Goal: Transaction & Acquisition: Purchase product/service

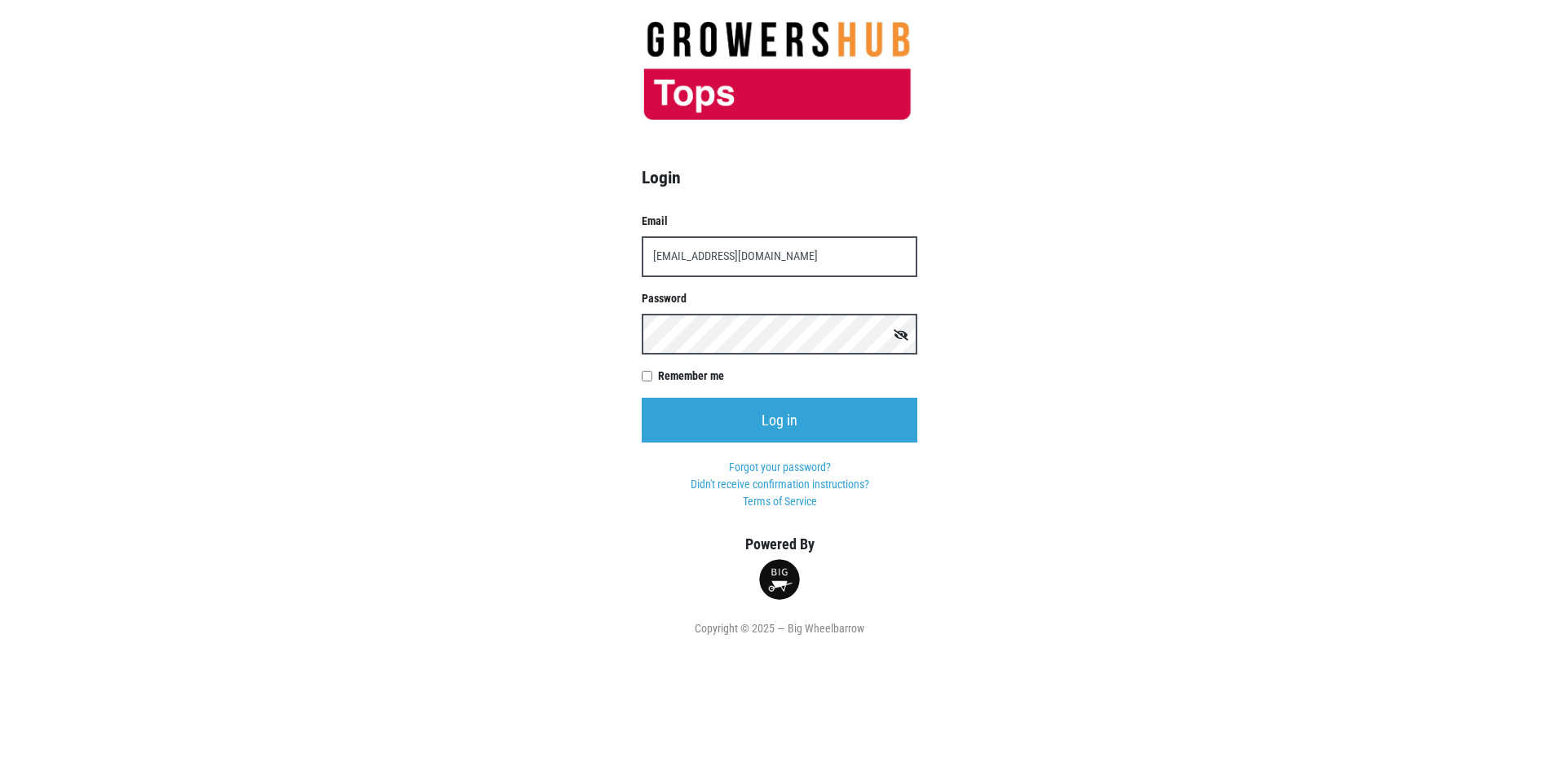
type input "[EMAIL_ADDRESS][DOMAIN_NAME]"
click at [642, 398] on input "Log in" at bounding box center [780, 420] width 276 height 45
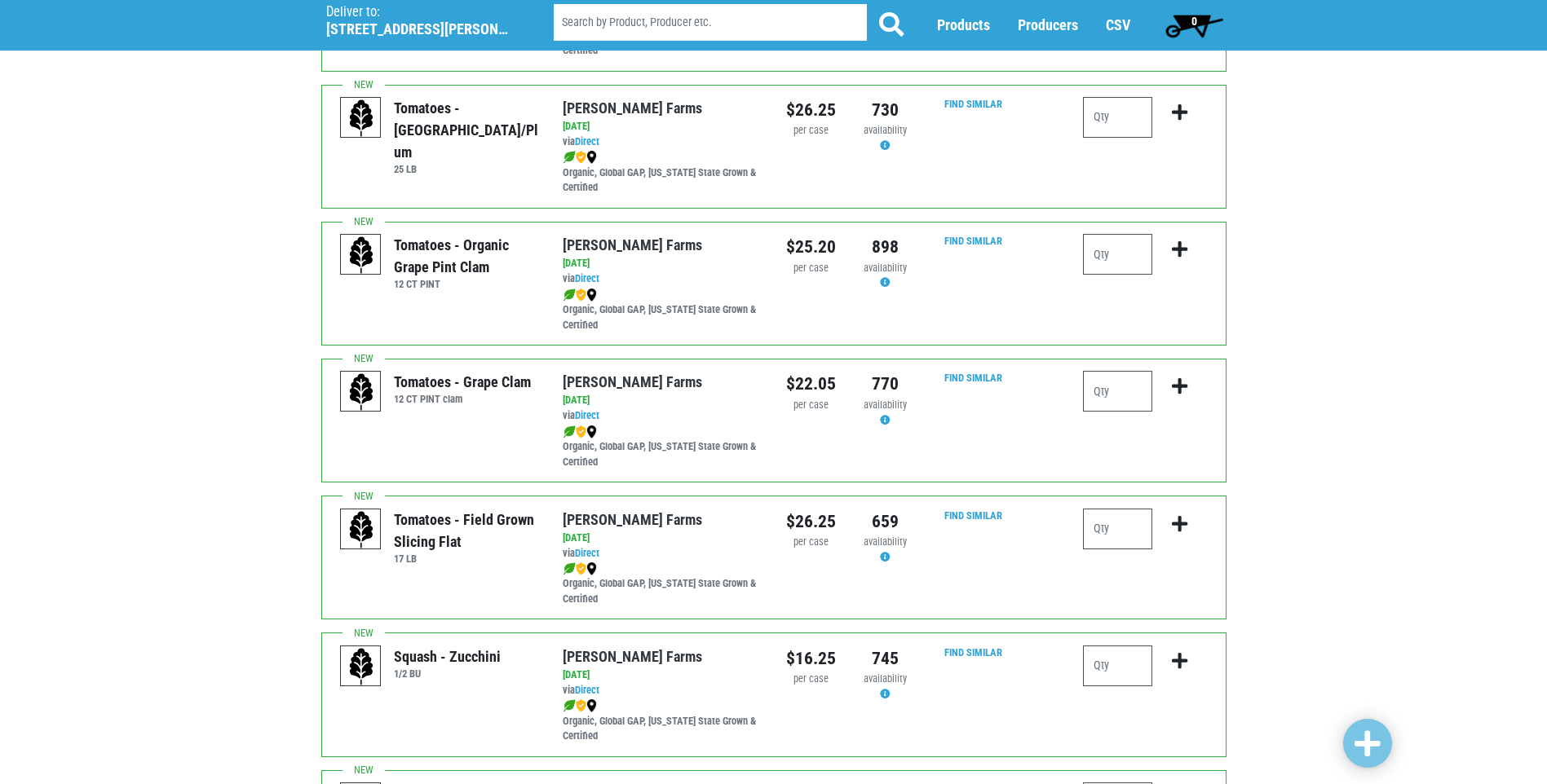
scroll to position [652, 0]
click at [1102, 390] on input "number" at bounding box center [1117, 390] width 69 height 41
type input "3"
click at [1180, 385] on icon "submit" at bounding box center [1179, 385] width 16 height 18
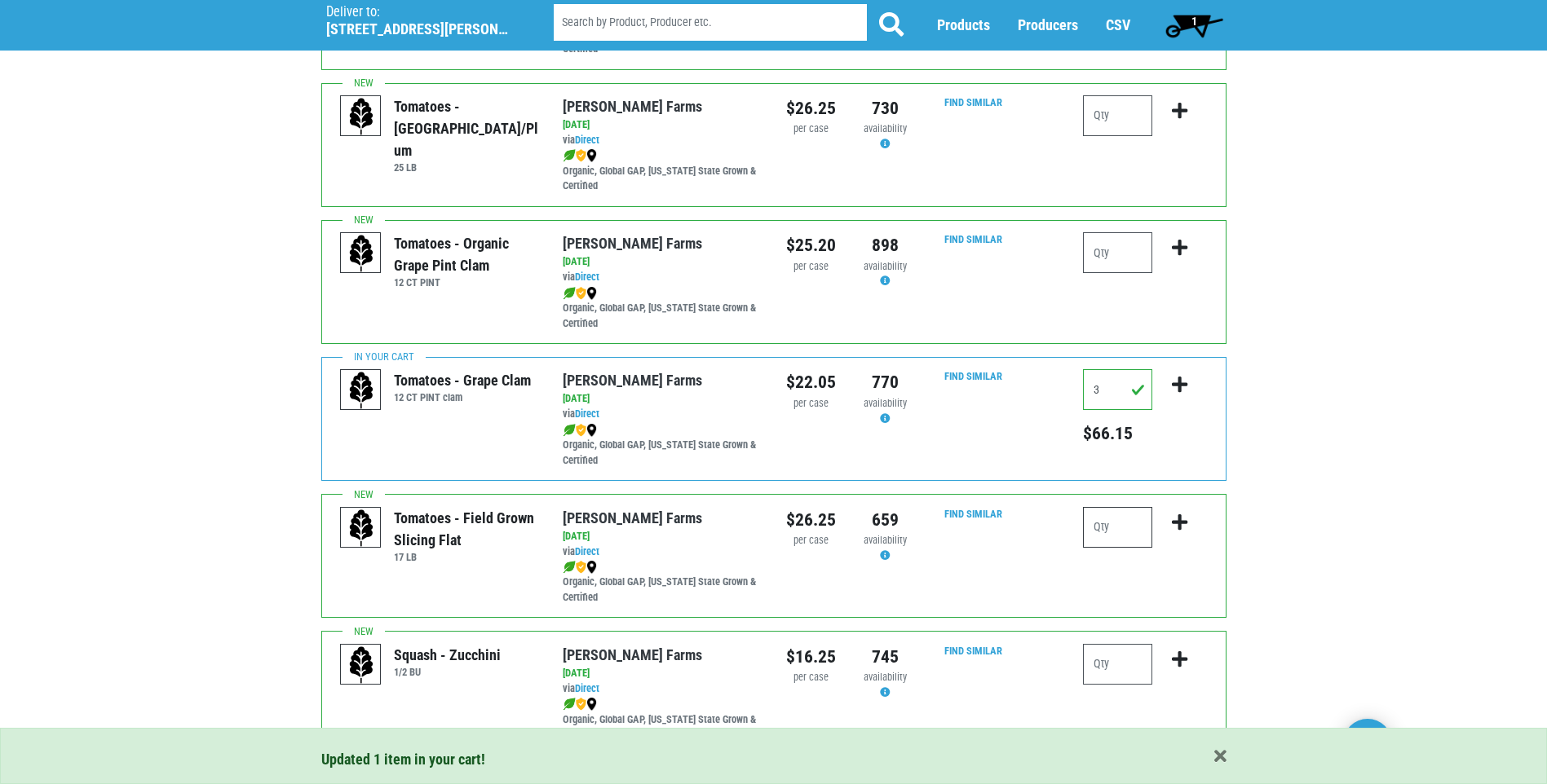
click at [1098, 533] on input "number" at bounding box center [1117, 528] width 69 height 41
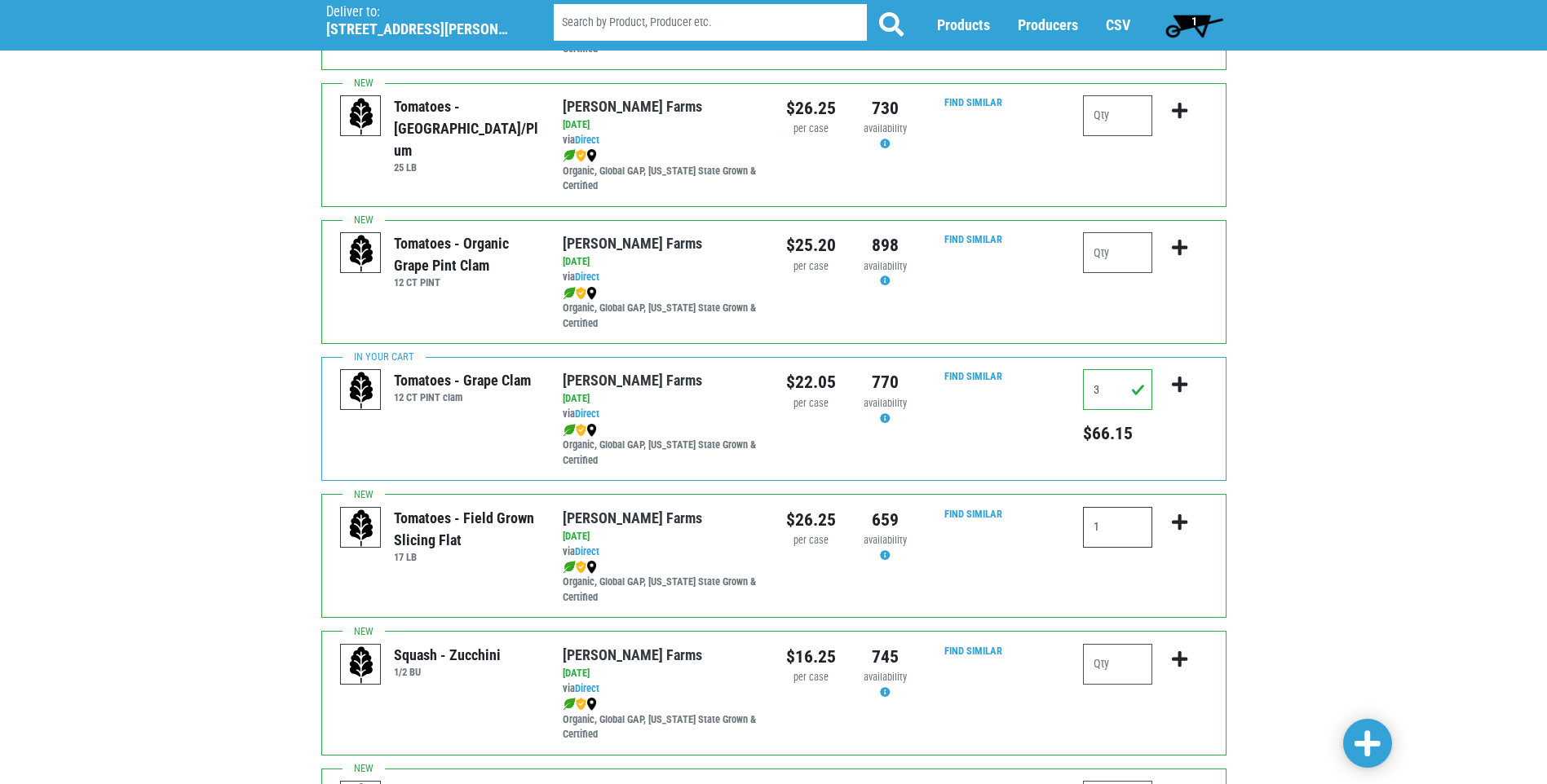
type input "1"
click at [1178, 521] on icon "submit" at bounding box center [1179, 522] width 16 height 18
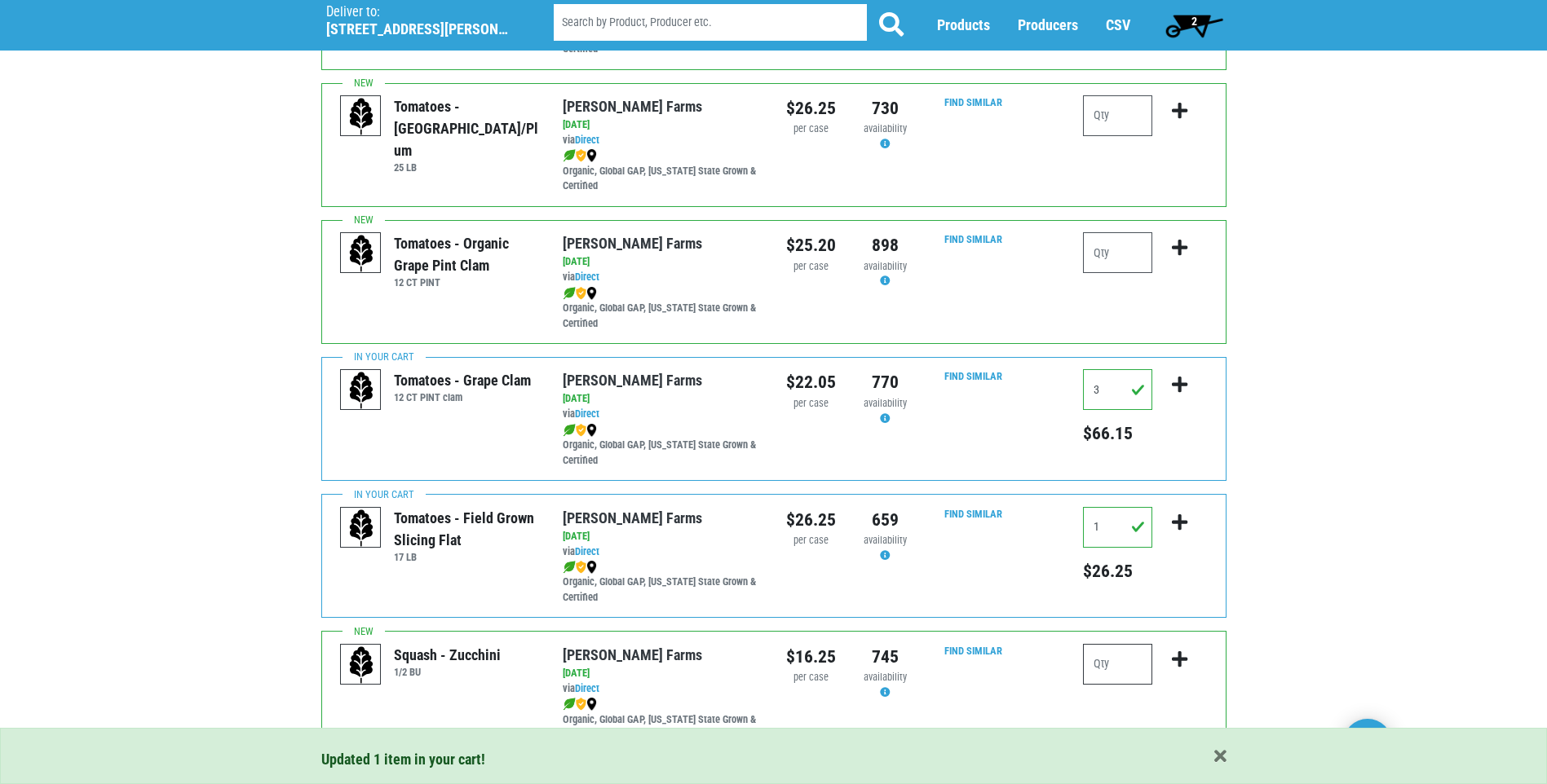
click at [1102, 670] on input "number" at bounding box center [1117, 665] width 69 height 41
type input "2"
click at [1179, 657] on icon "submit" at bounding box center [1179, 659] width 16 height 18
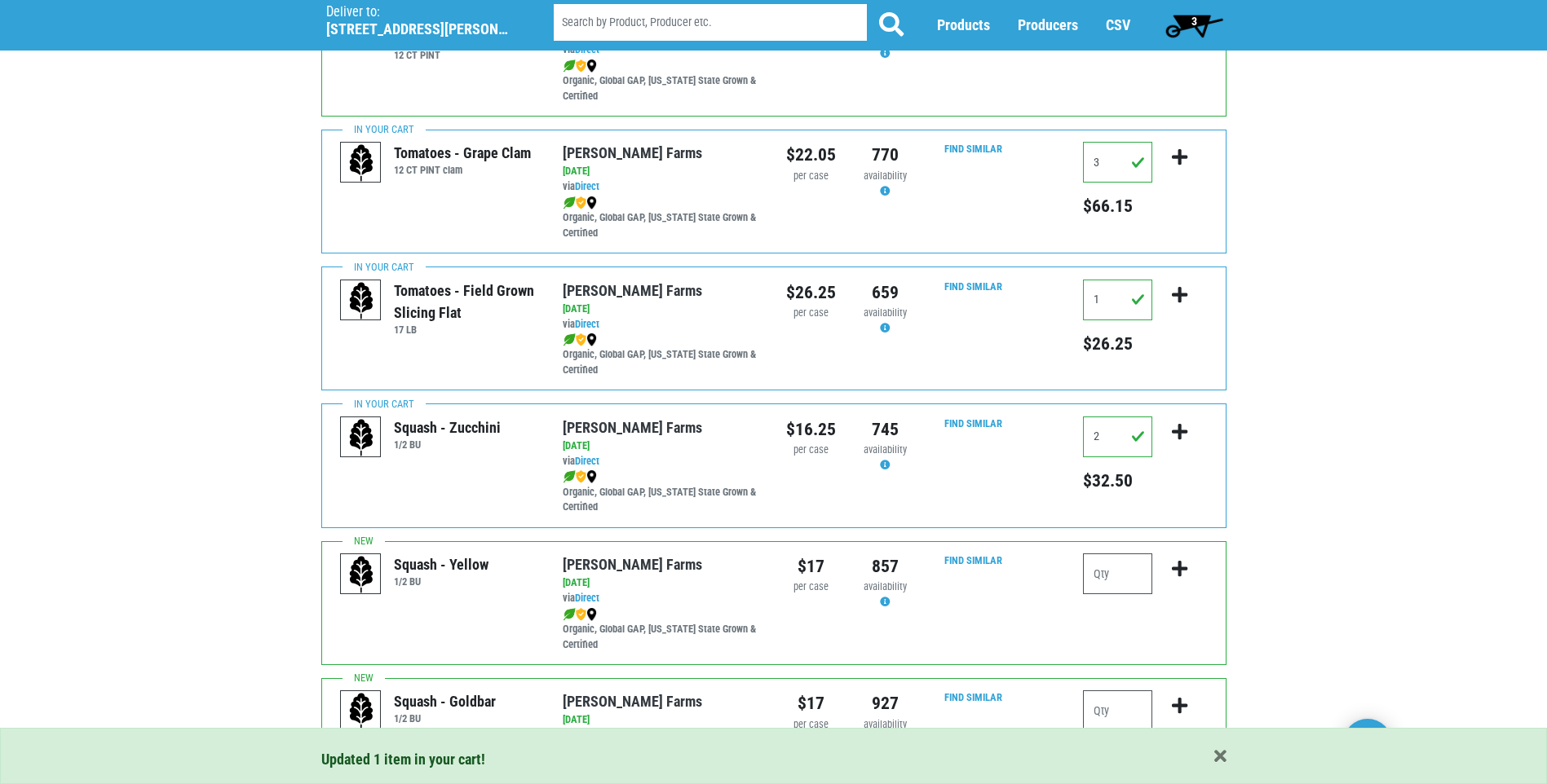
scroll to position [897, 0]
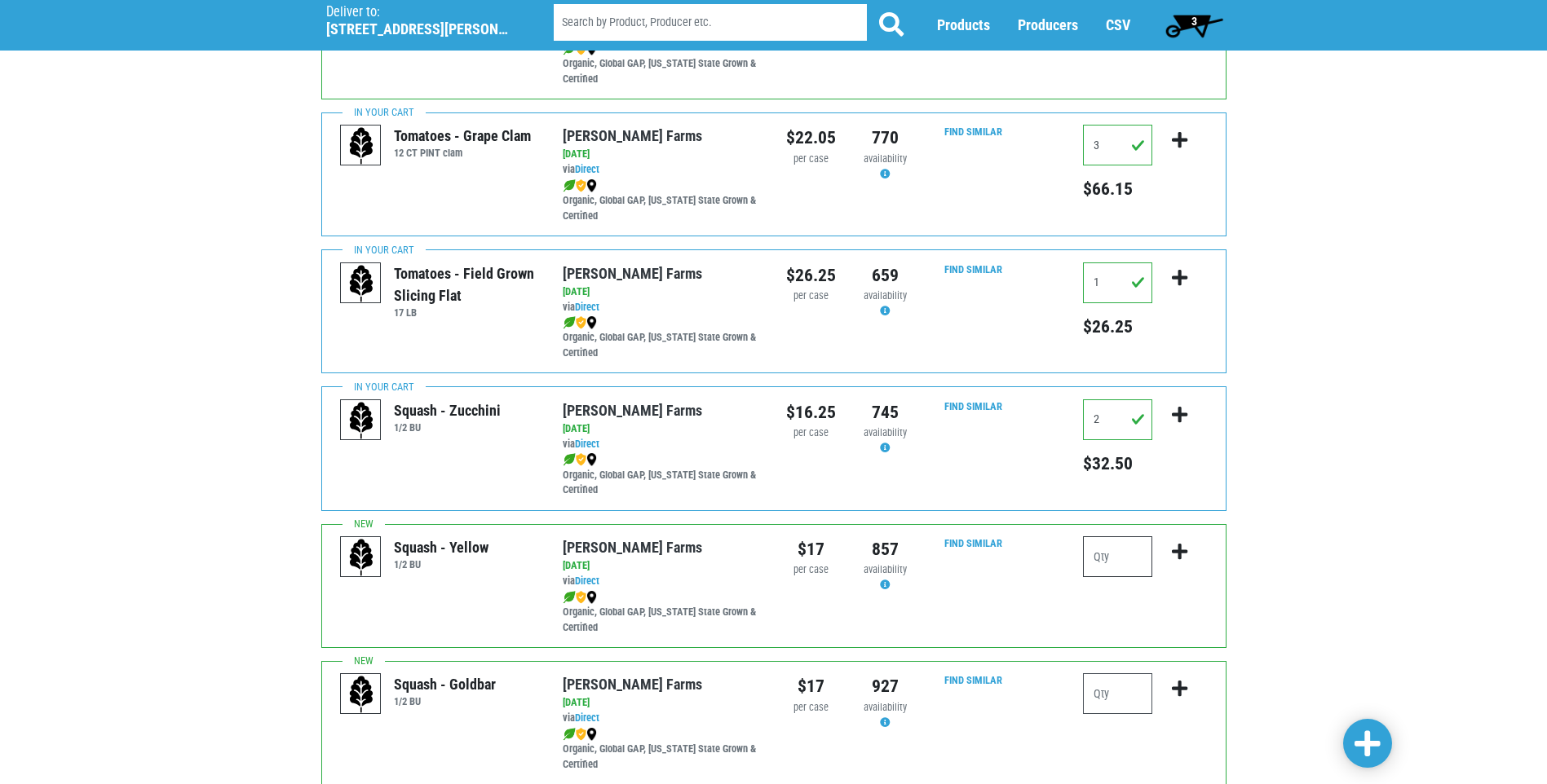
click at [1098, 554] on input "number" at bounding box center [1117, 557] width 69 height 41
type input "3"
click at [1188, 553] on icon "submit" at bounding box center [1179, 551] width 16 height 18
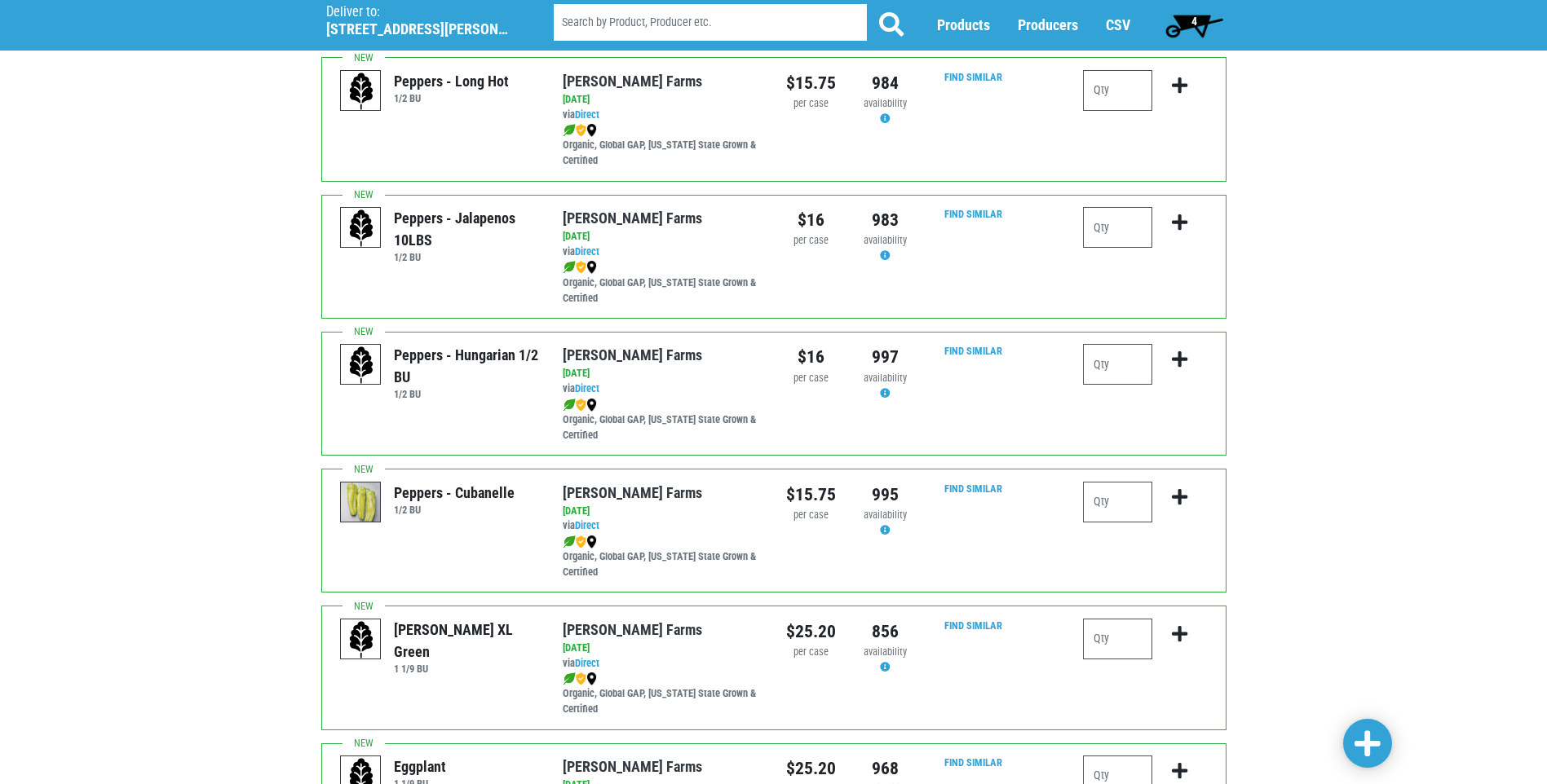
scroll to position [1876, 0]
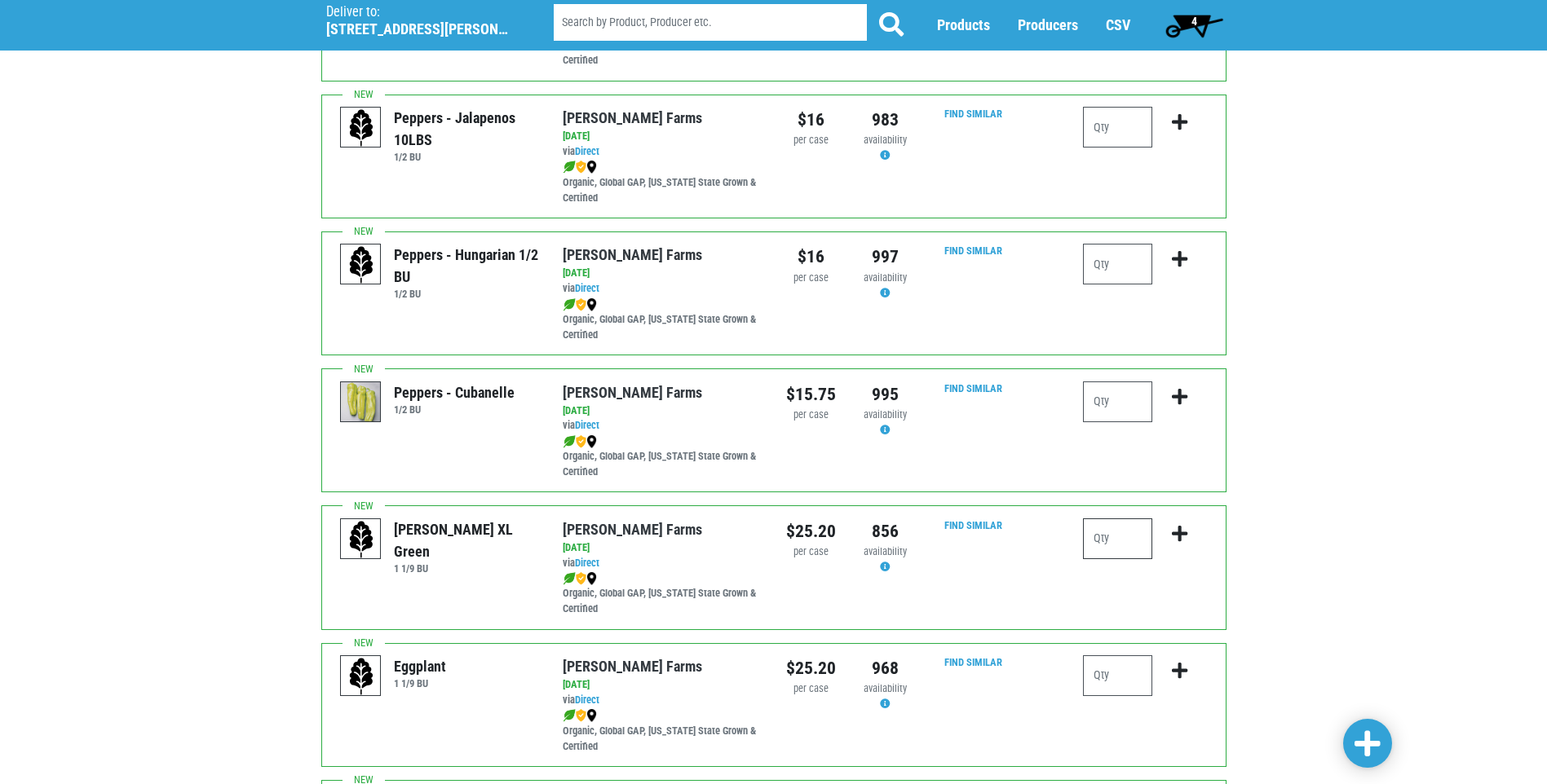
click at [1099, 533] on input "number" at bounding box center [1117, 539] width 69 height 41
type input "1"
click at [1184, 533] on icon "submit" at bounding box center [1179, 533] width 16 height 18
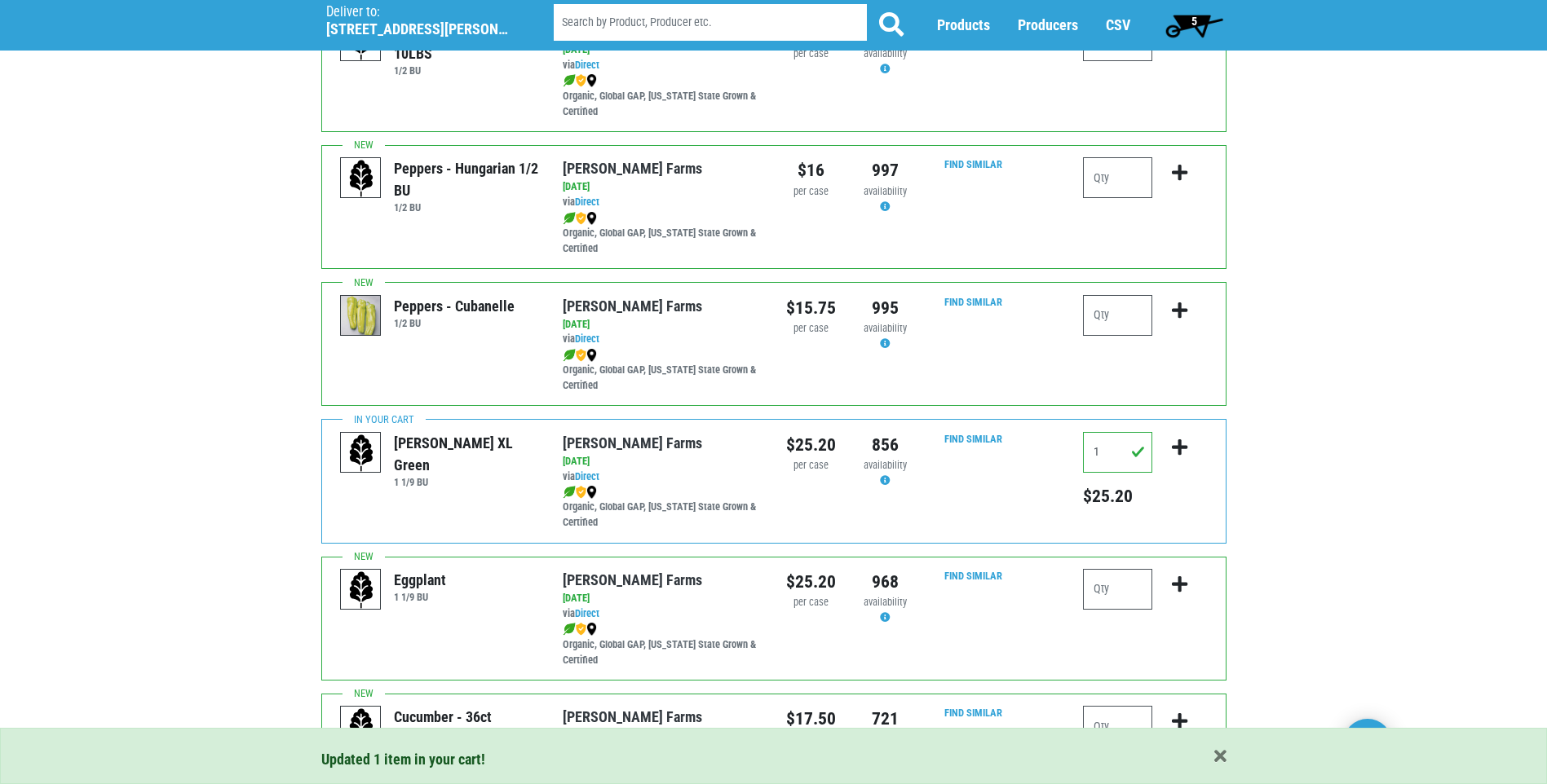
scroll to position [2039, 0]
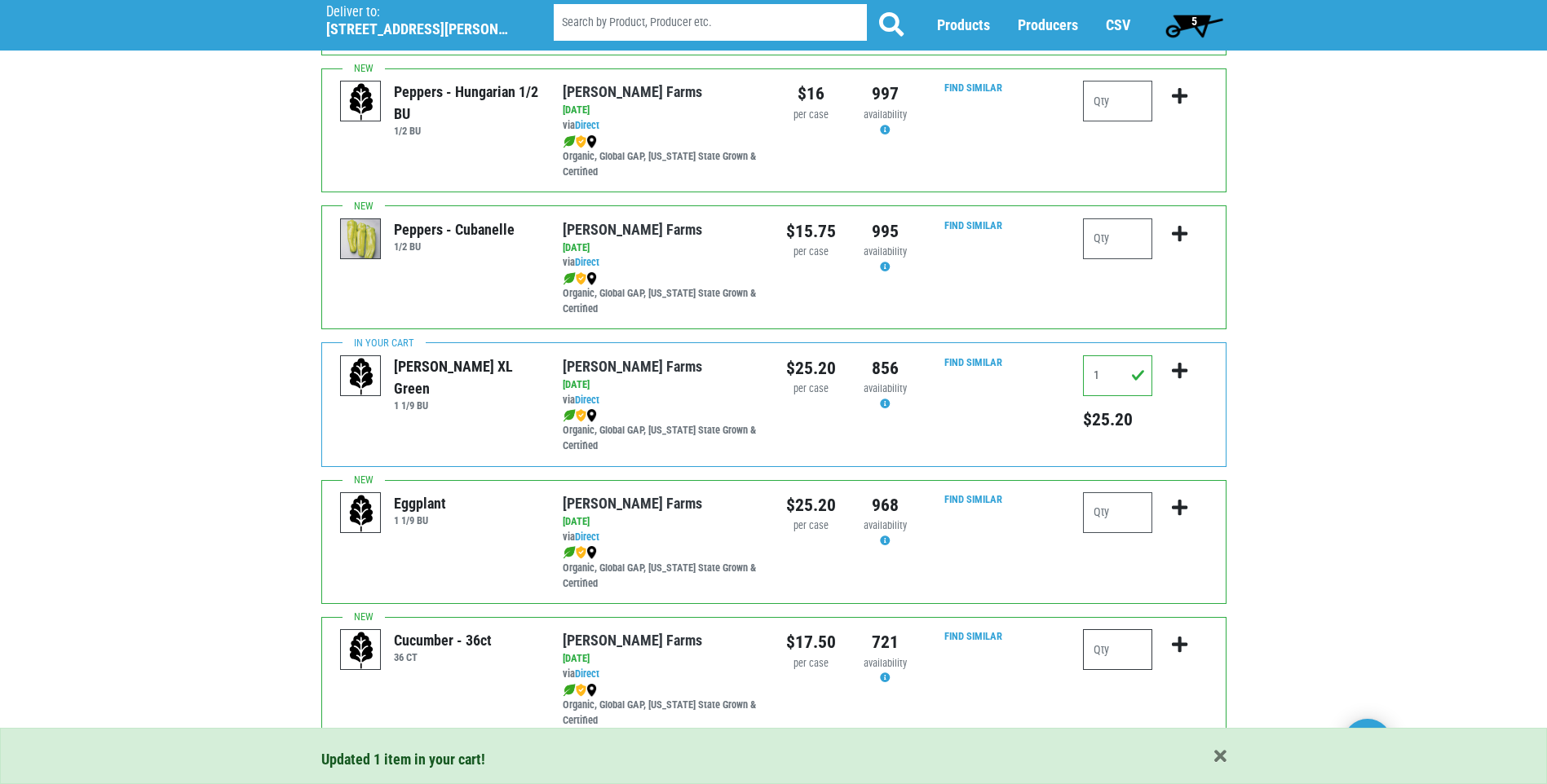
click at [1095, 656] on input "number" at bounding box center [1117, 650] width 69 height 41
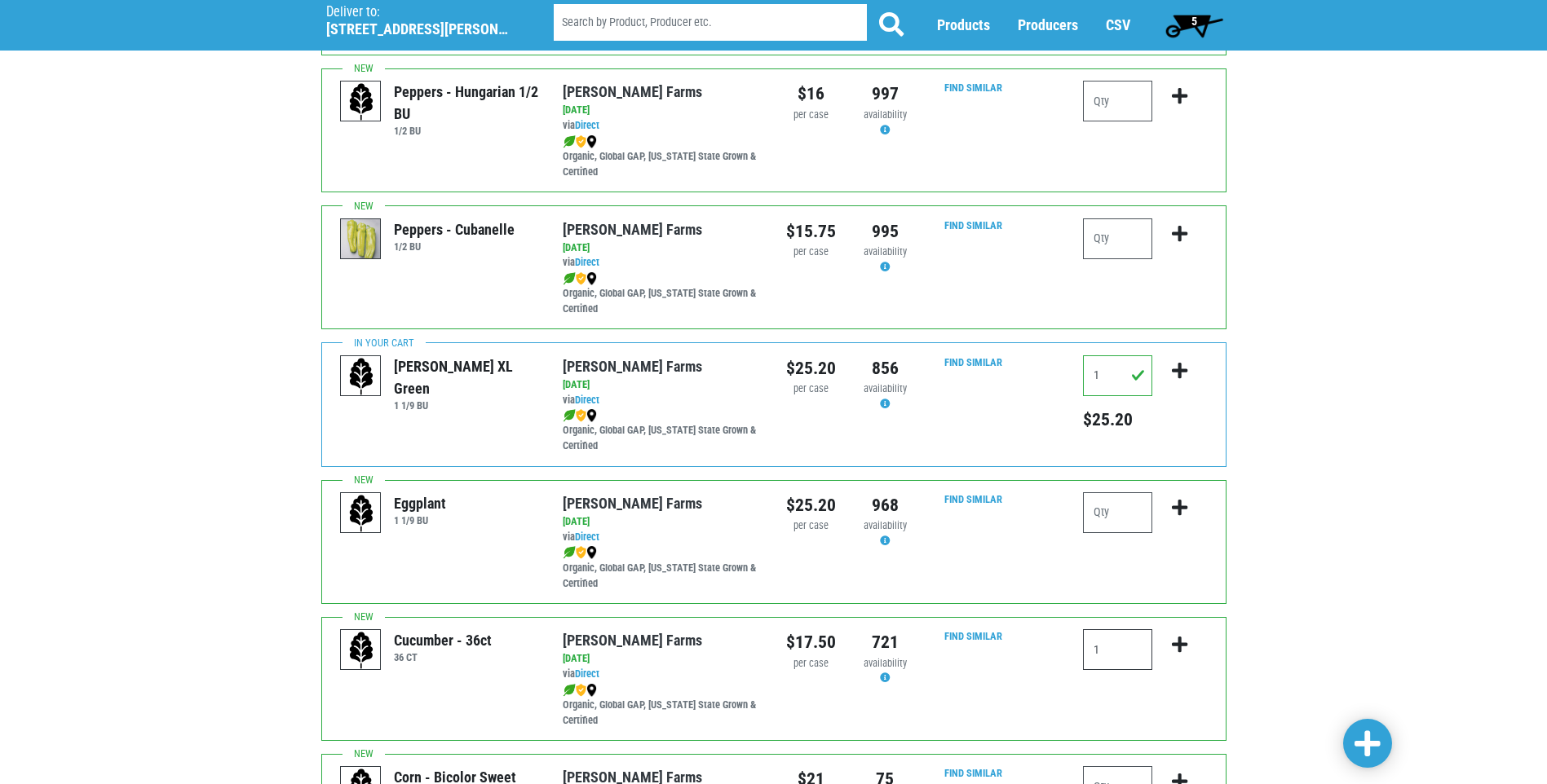
type input "1"
click at [1179, 645] on icon "submit" at bounding box center [1179, 645] width 16 height 18
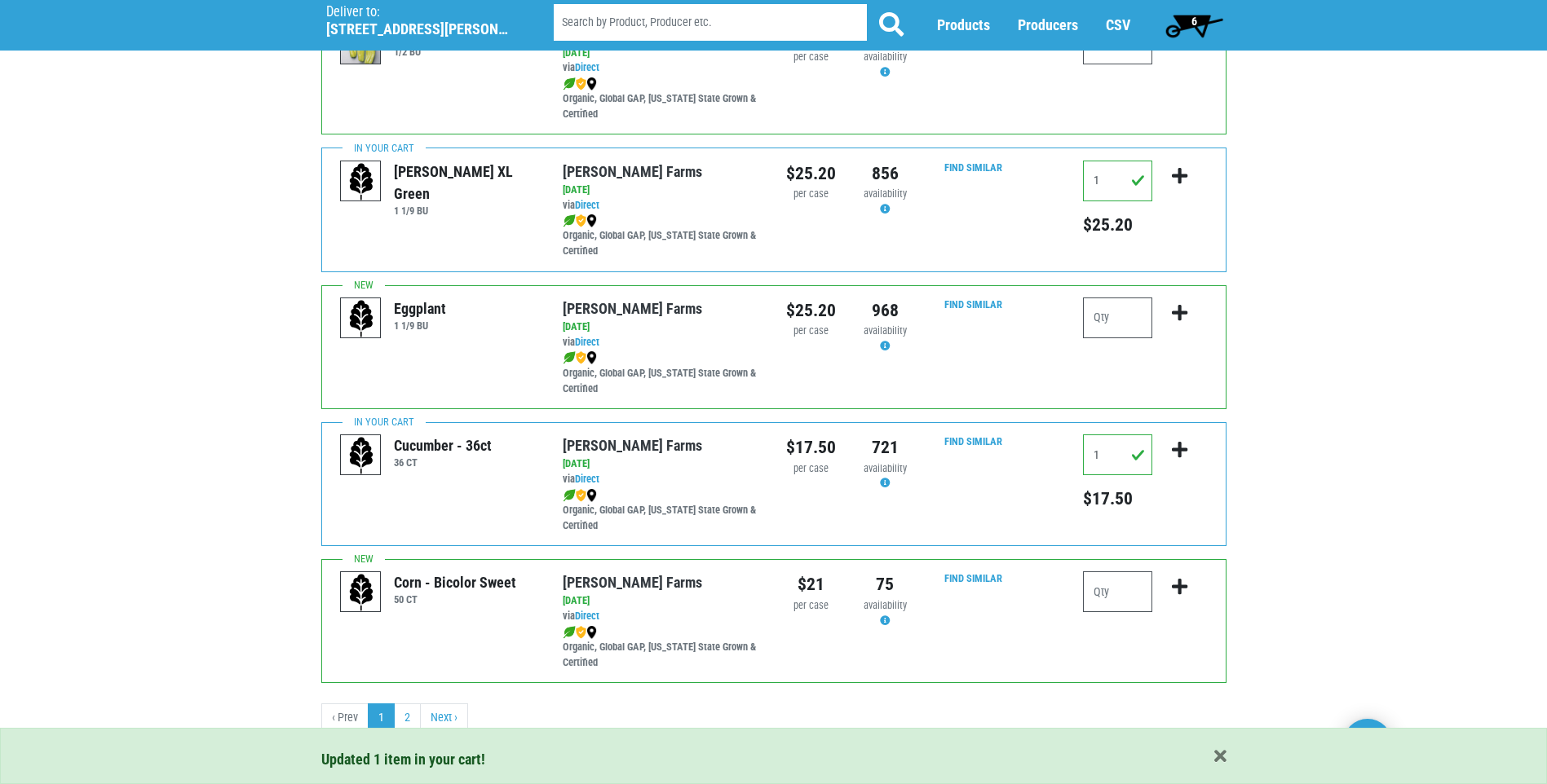
scroll to position [2236, 0]
click at [1107, 588] on input "number" at bounding box center [1117, 589] width 69 height 41
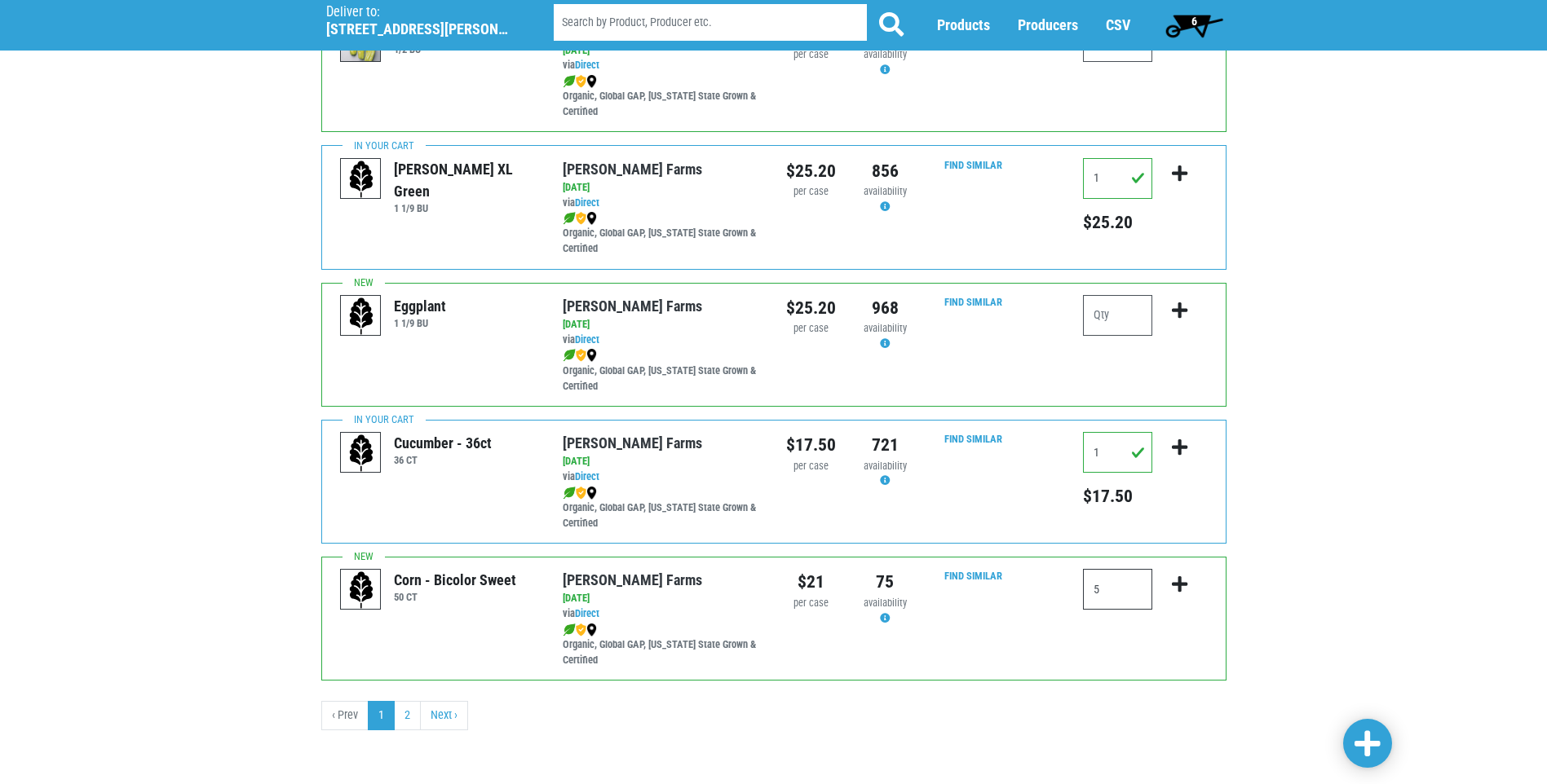
type input "5"
click at [1179, 583] on icon "submit" at bounding box center [1179, 584] width 16 height 18
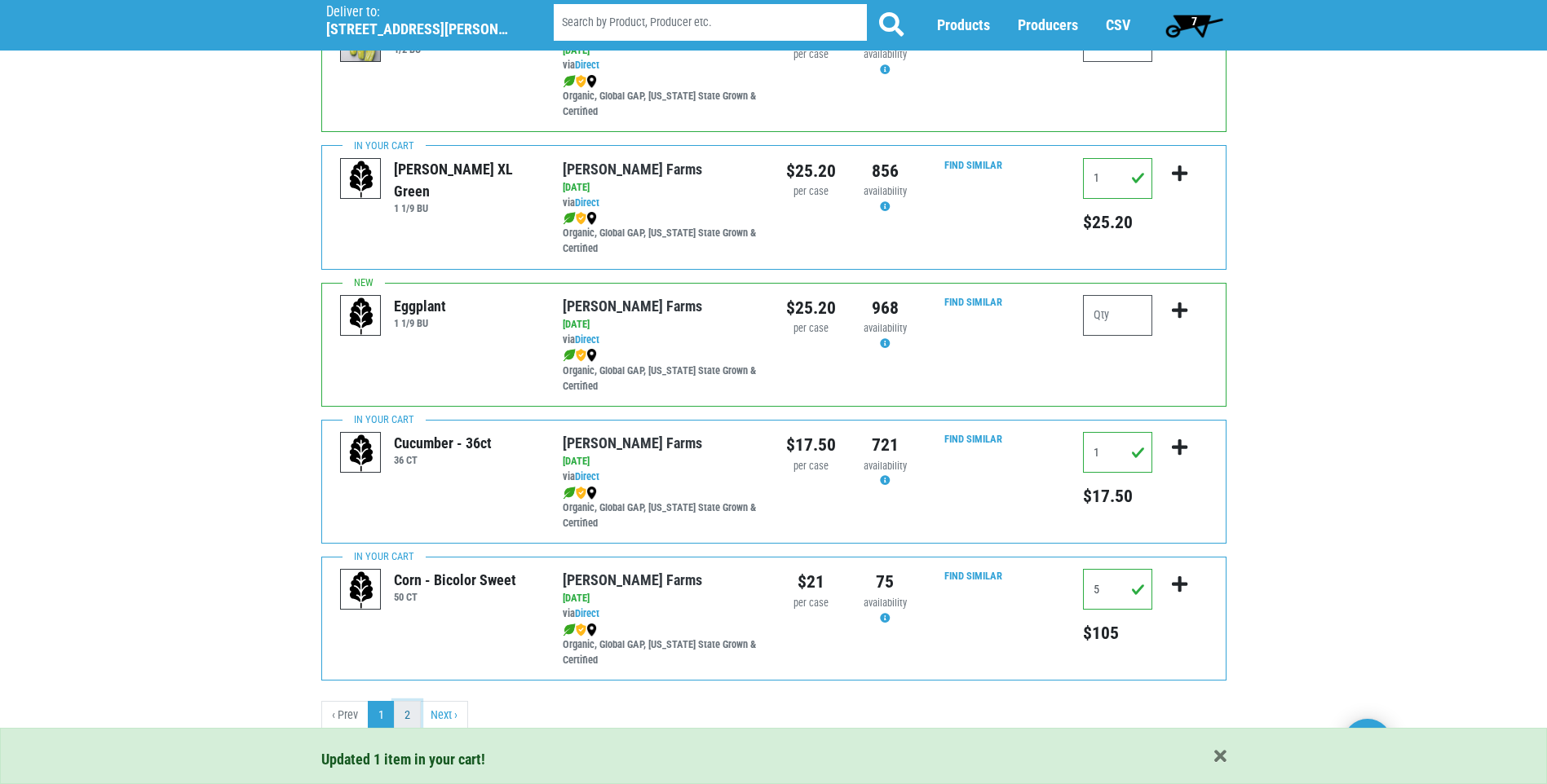
click at [408, 714] on link "2" at bounding box center [407, 716] width 27 height 29
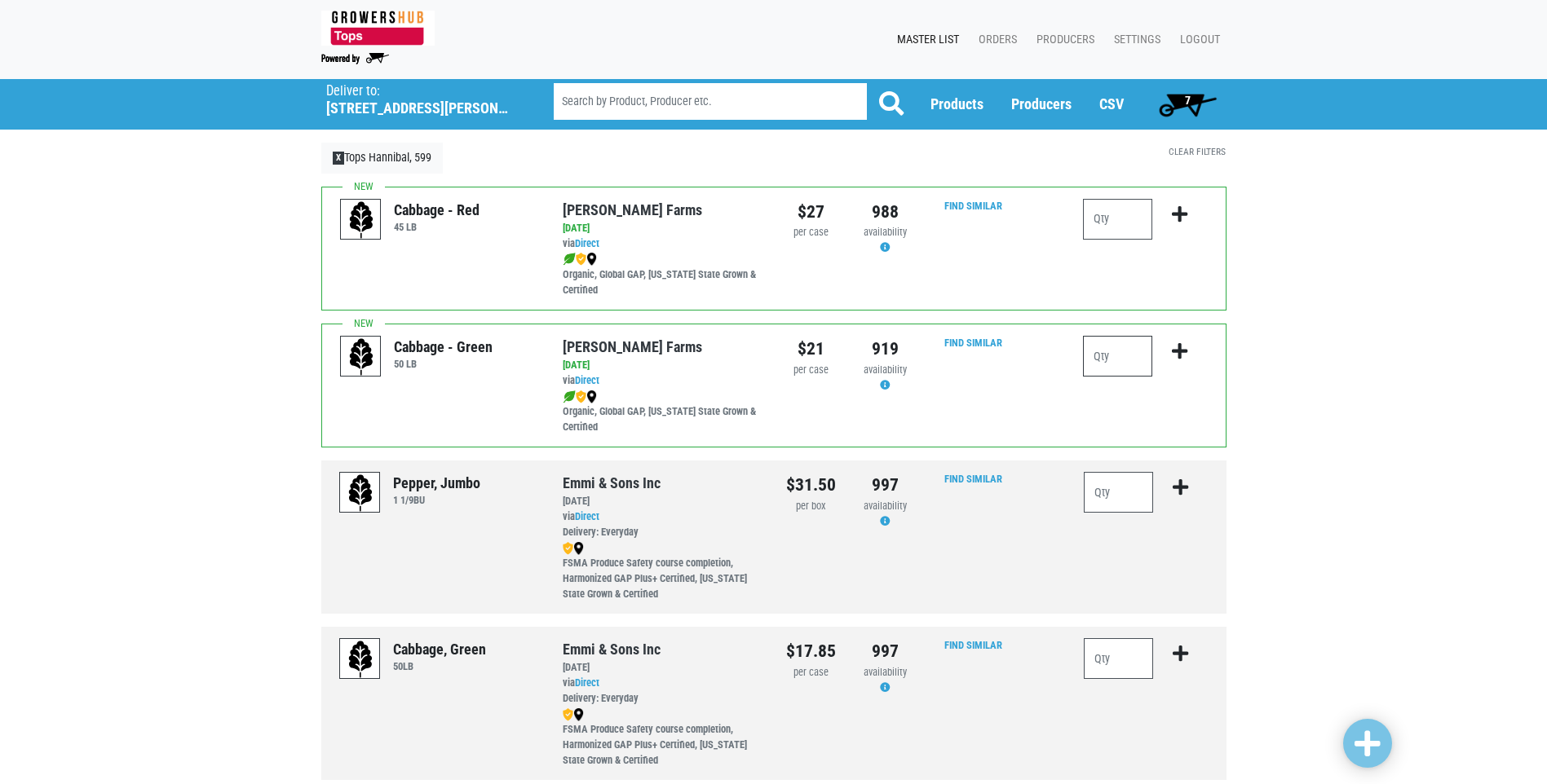
click at [1102, 354] on input "number" at bounding box center [1117, 356] width 69 height 41
type input "1"
click at [1180, 348] on icon "submit" at bounding box center [1179, 351] width 16 height 18
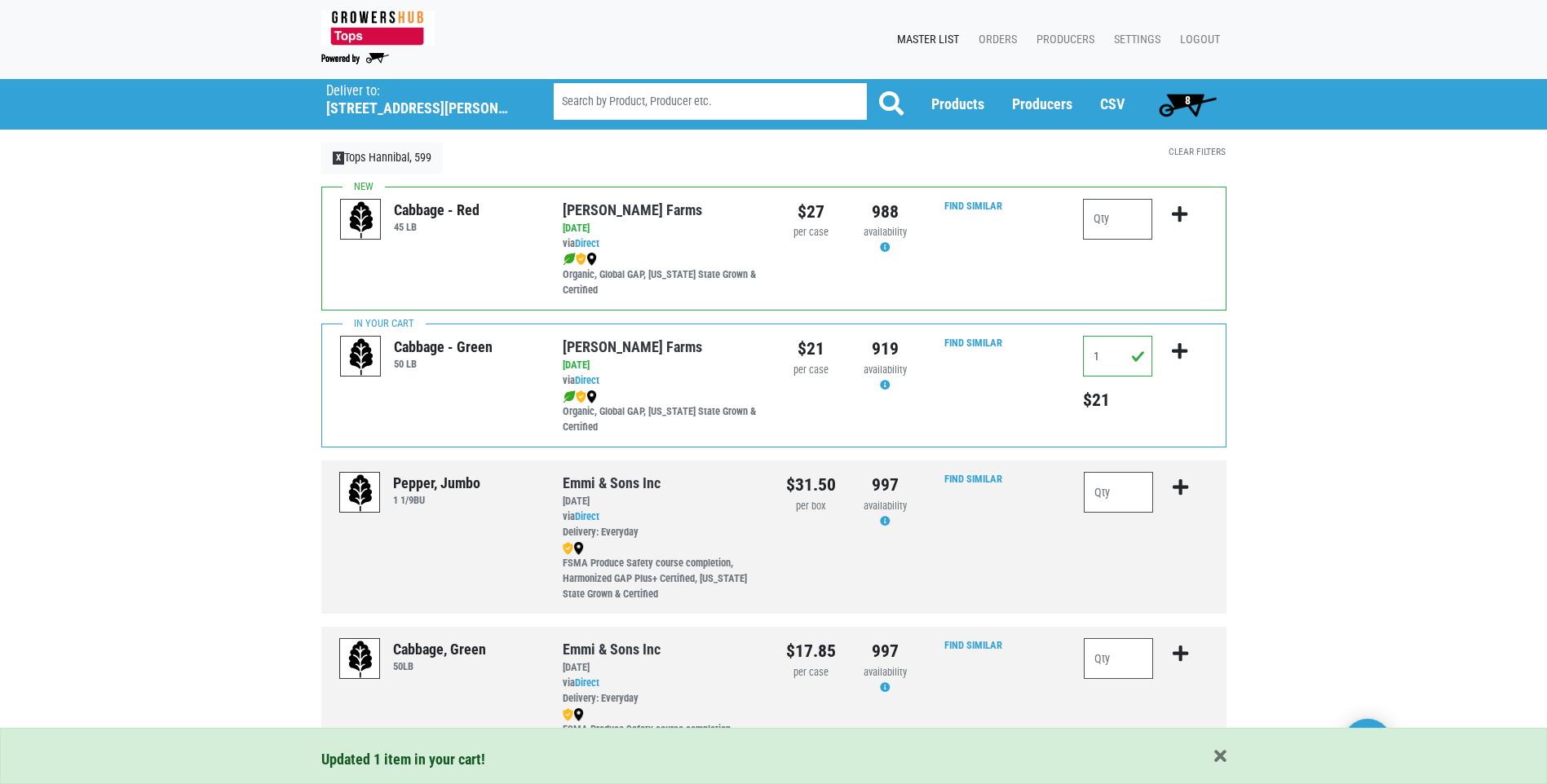
drag, startPoint x: 1190, startPoint y: 100, endPoint x: 1182, endPoint y: 92, distance: 11.3
click at [1190, 98] on span "8" at bounding box center [1189, 104] width 73 height 33
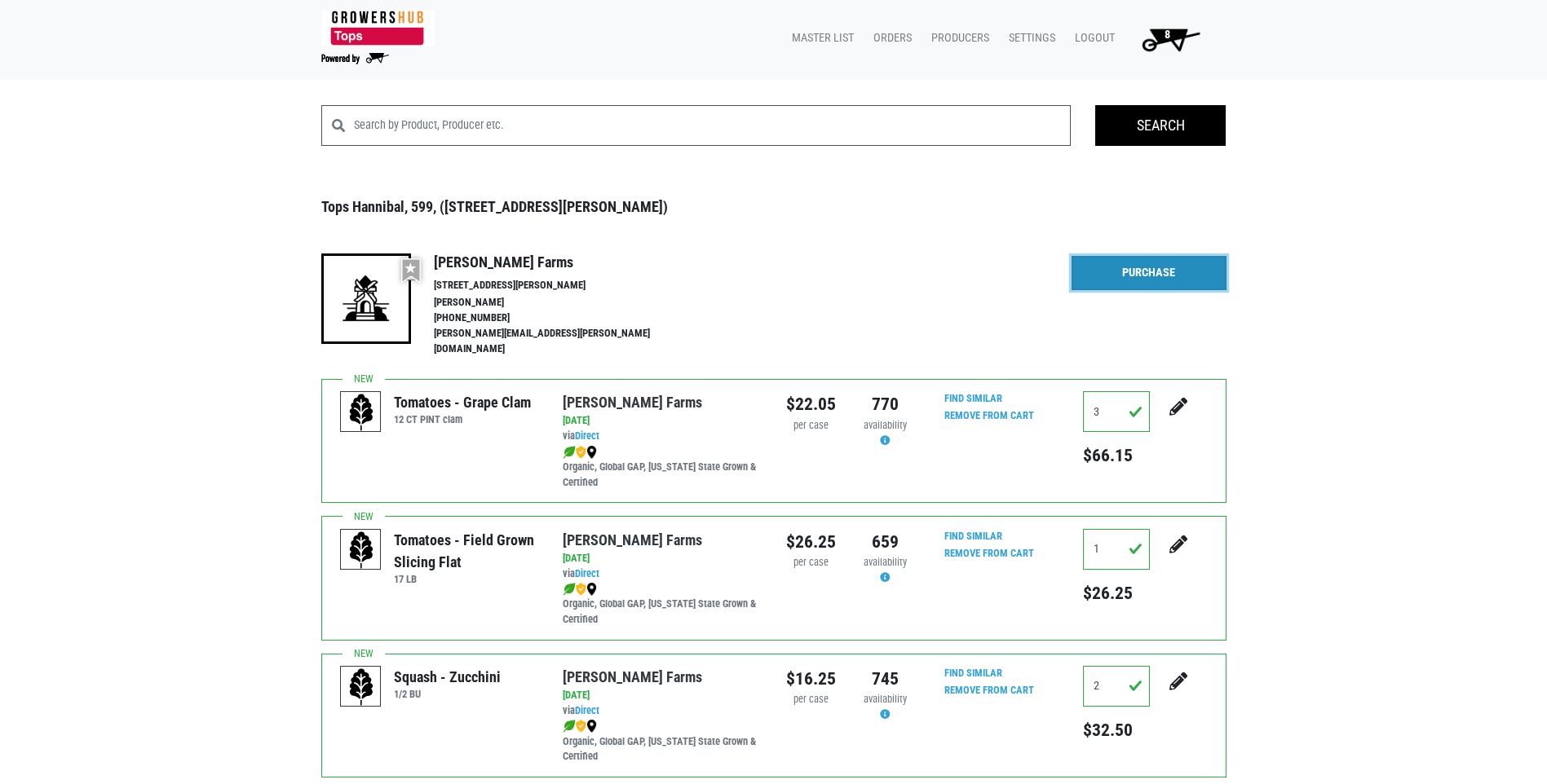
click at [1153, 271] on link "Purchase" at bounding box center [1149, 273] width 155 height 35
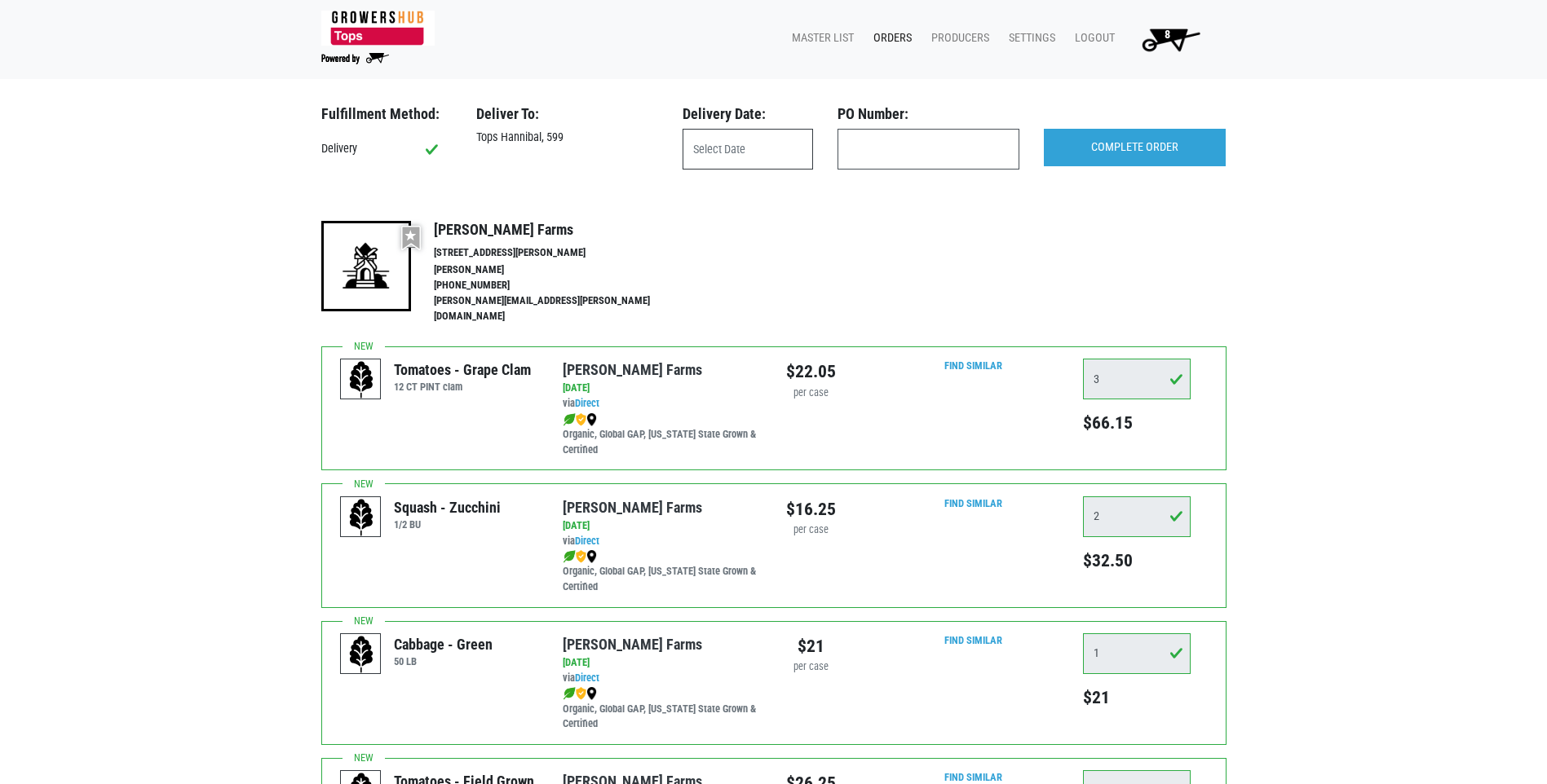
click at [700, 161] on input "text" at bounding box center [747, 150] width 130 height 41
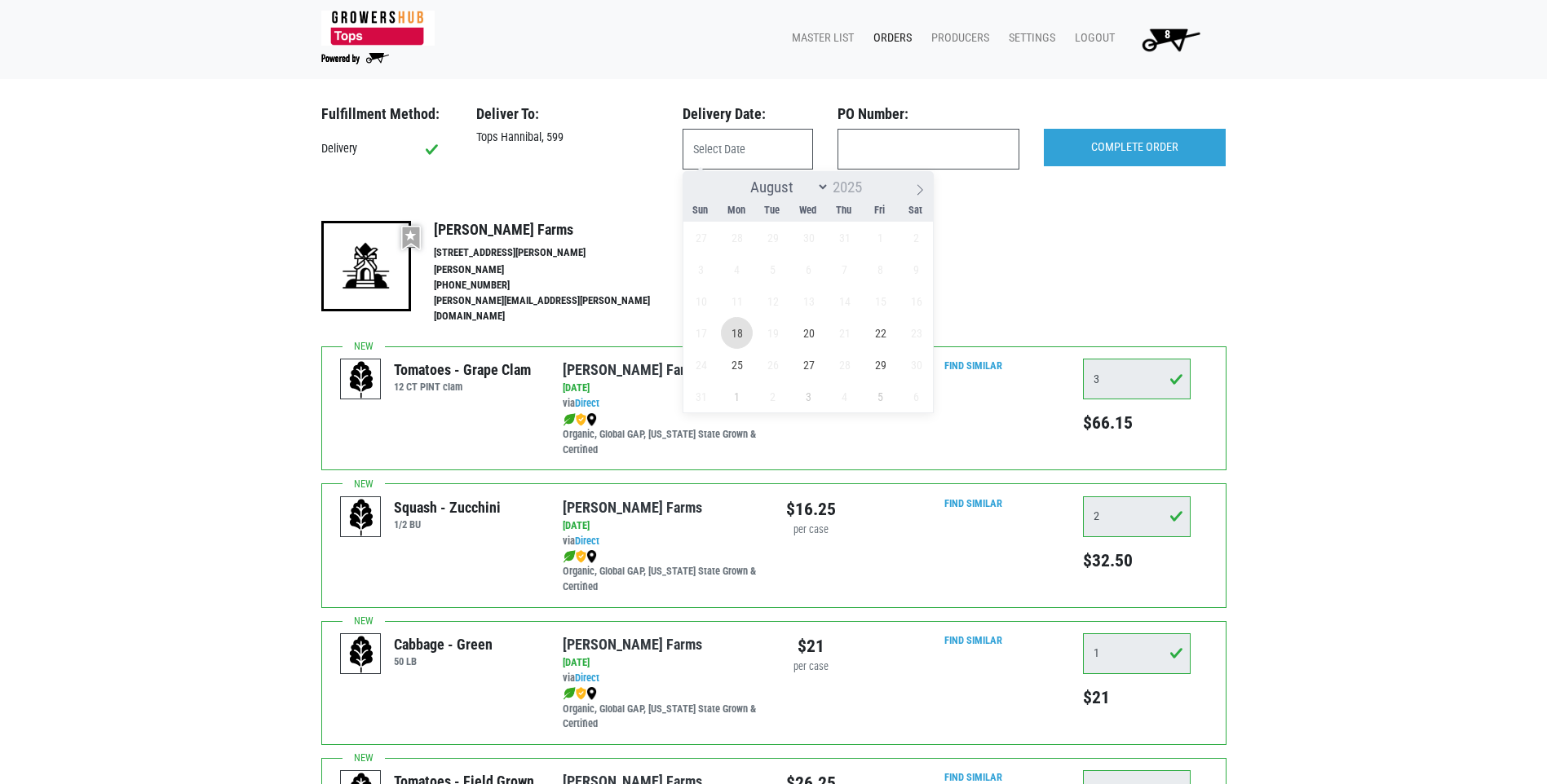
click at [739, 340] on span "18" at bounding box center [737, 333] width 32 height 32
type input "2025-08-18"
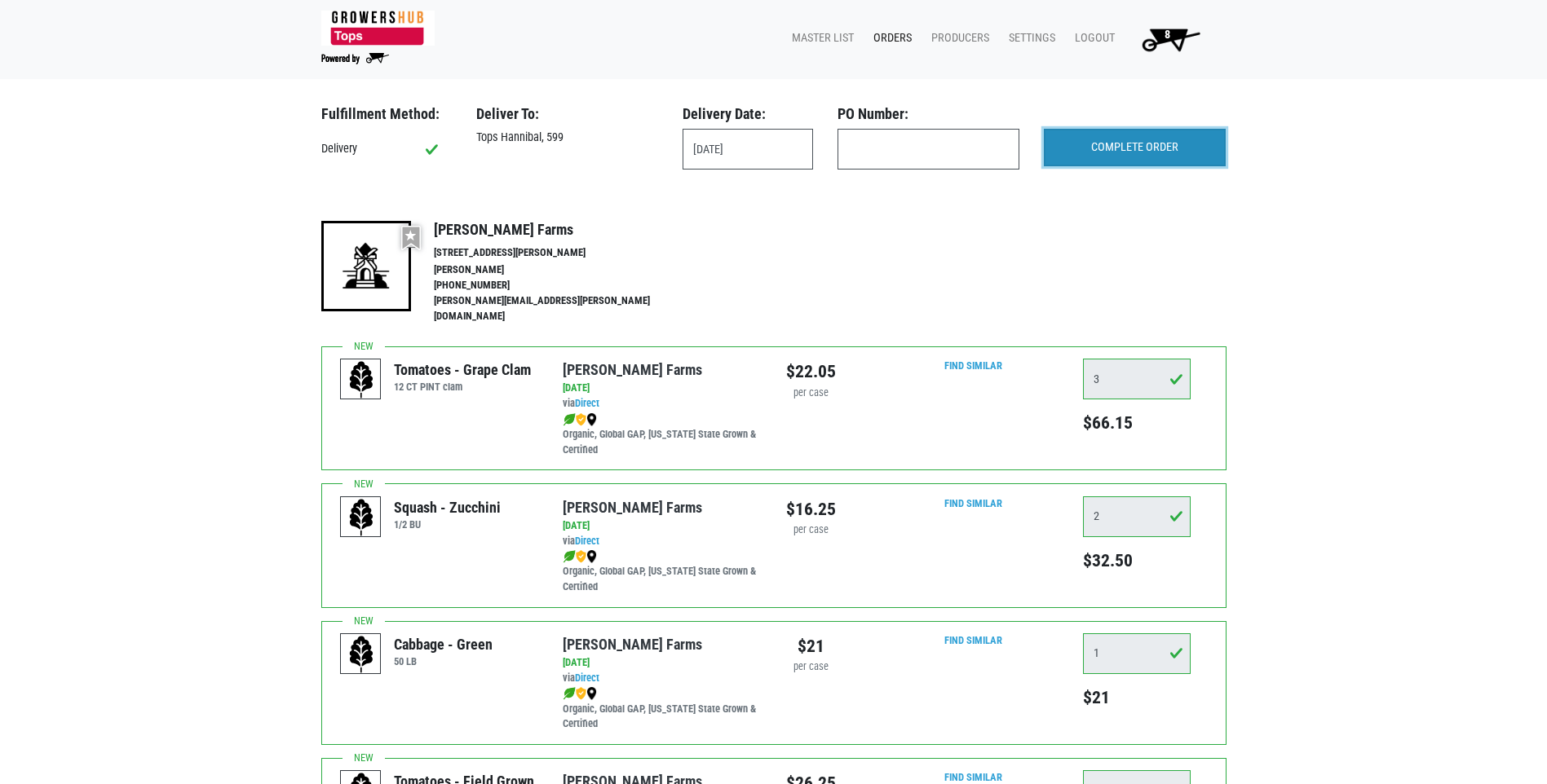
click at [1102, 151] on input "COMPLETE ORDER" at bounding box center [1135, 148] width 182 height 37
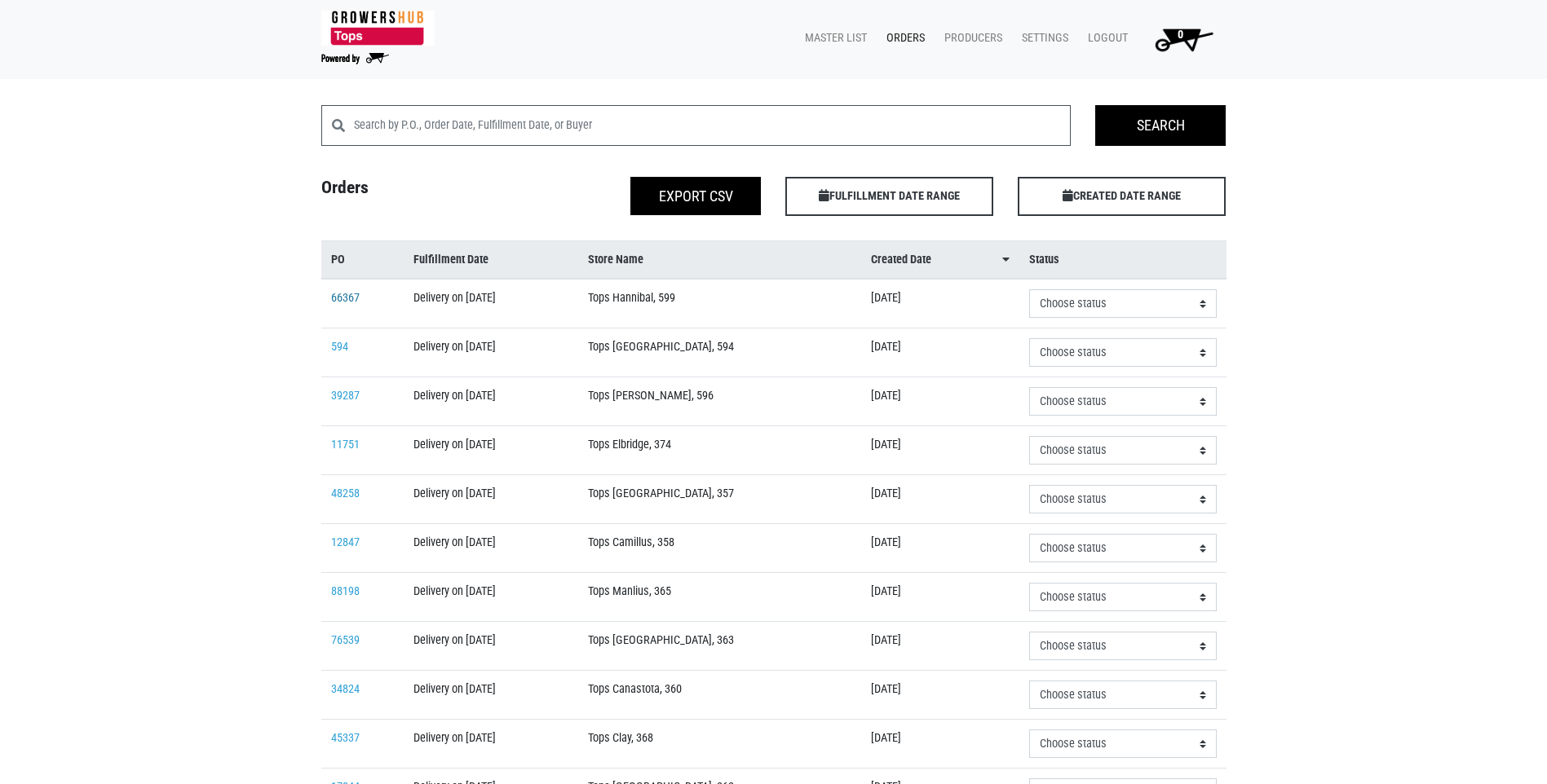
click at [346, 300] on link "66367" at bounding box center [345, 298] width 29 height 14
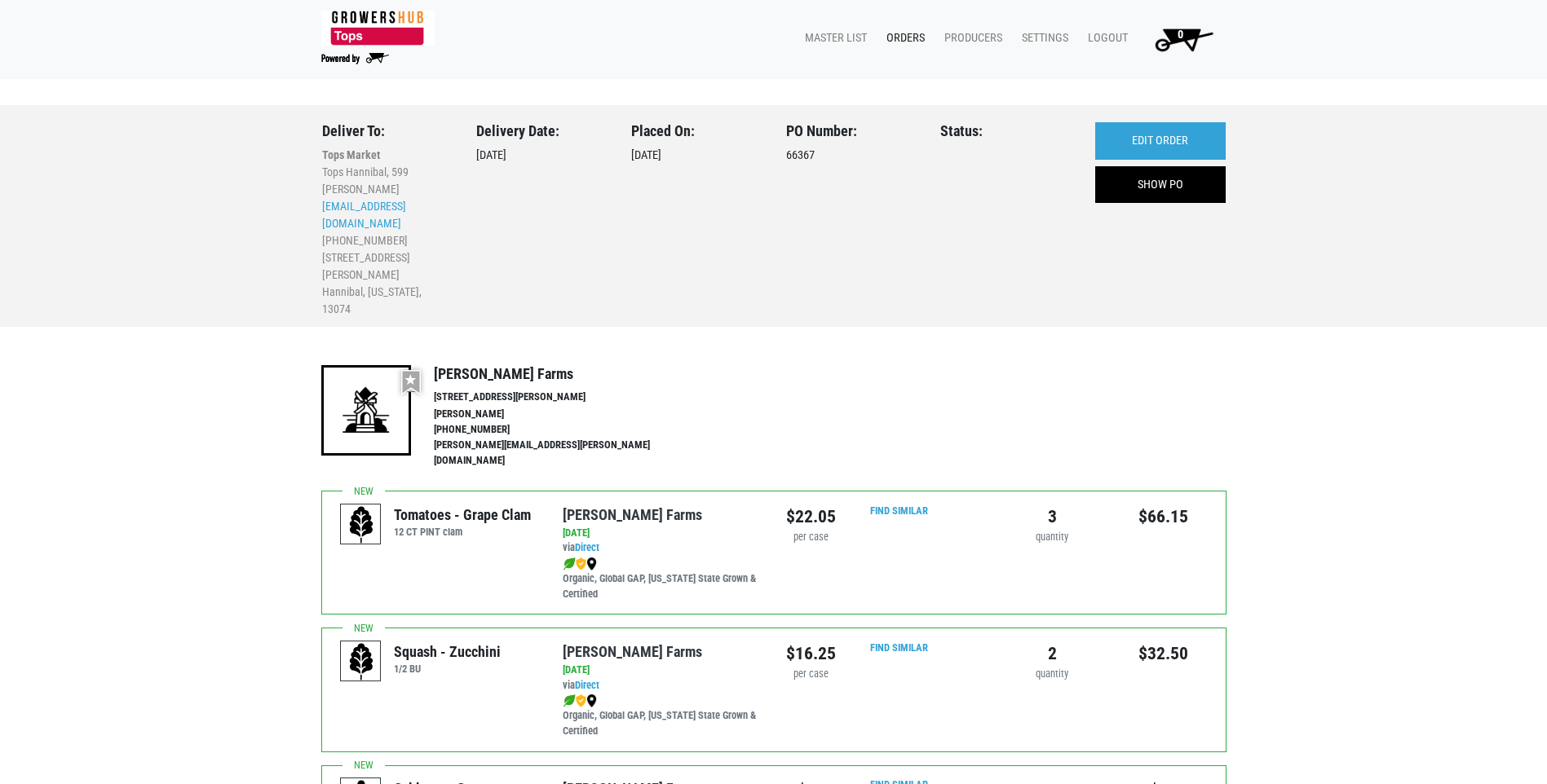
click at [911, 39] on link "Orders" at bounding box center [902, 37] width 58 height 31
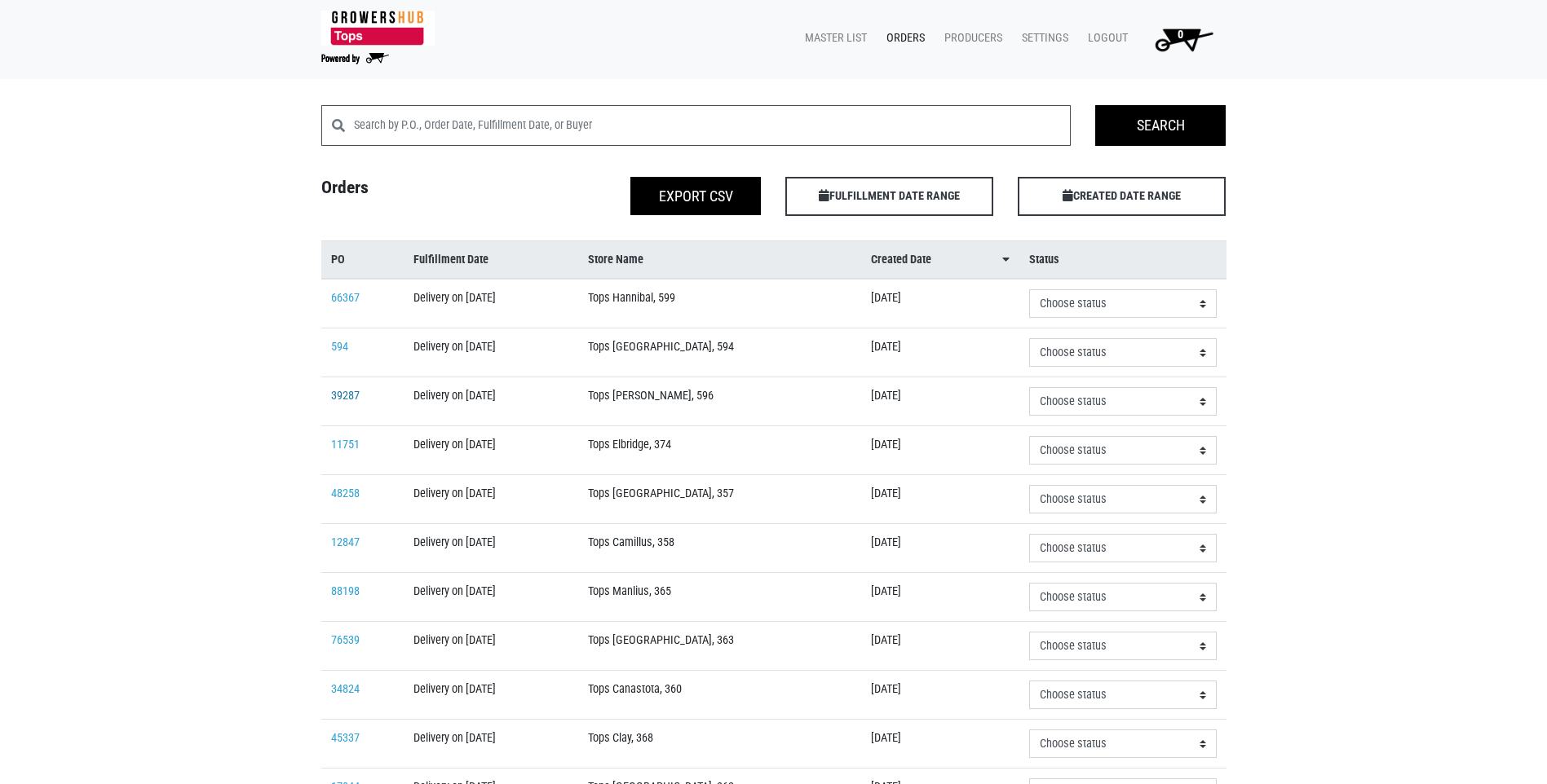
click at [347, 391] on link "39287" at bounding box center [345, 396] width 29 height 14
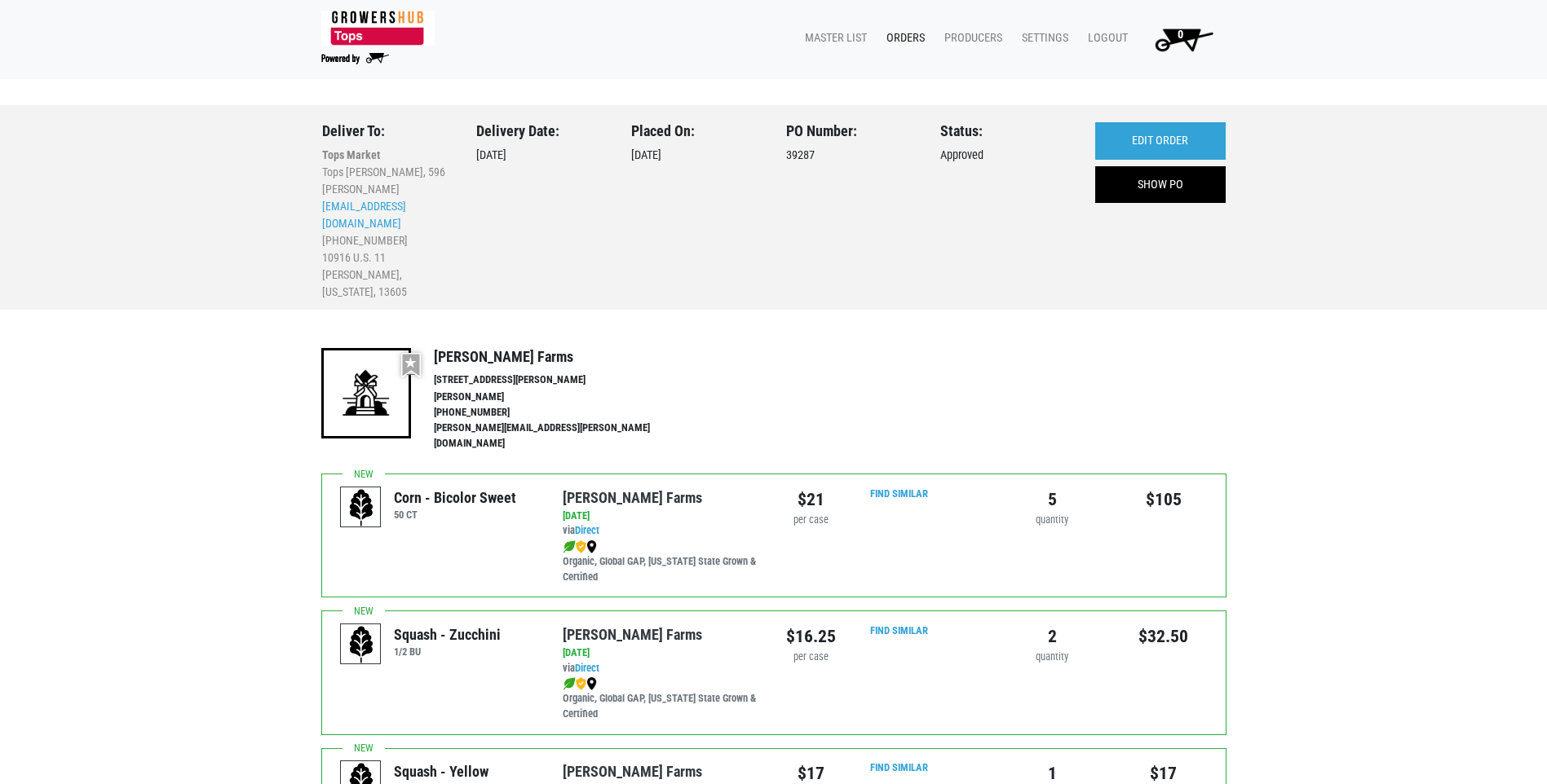
click at [914, 35] on link "Orders" at bounding box center [902, 37] width 58 height 31
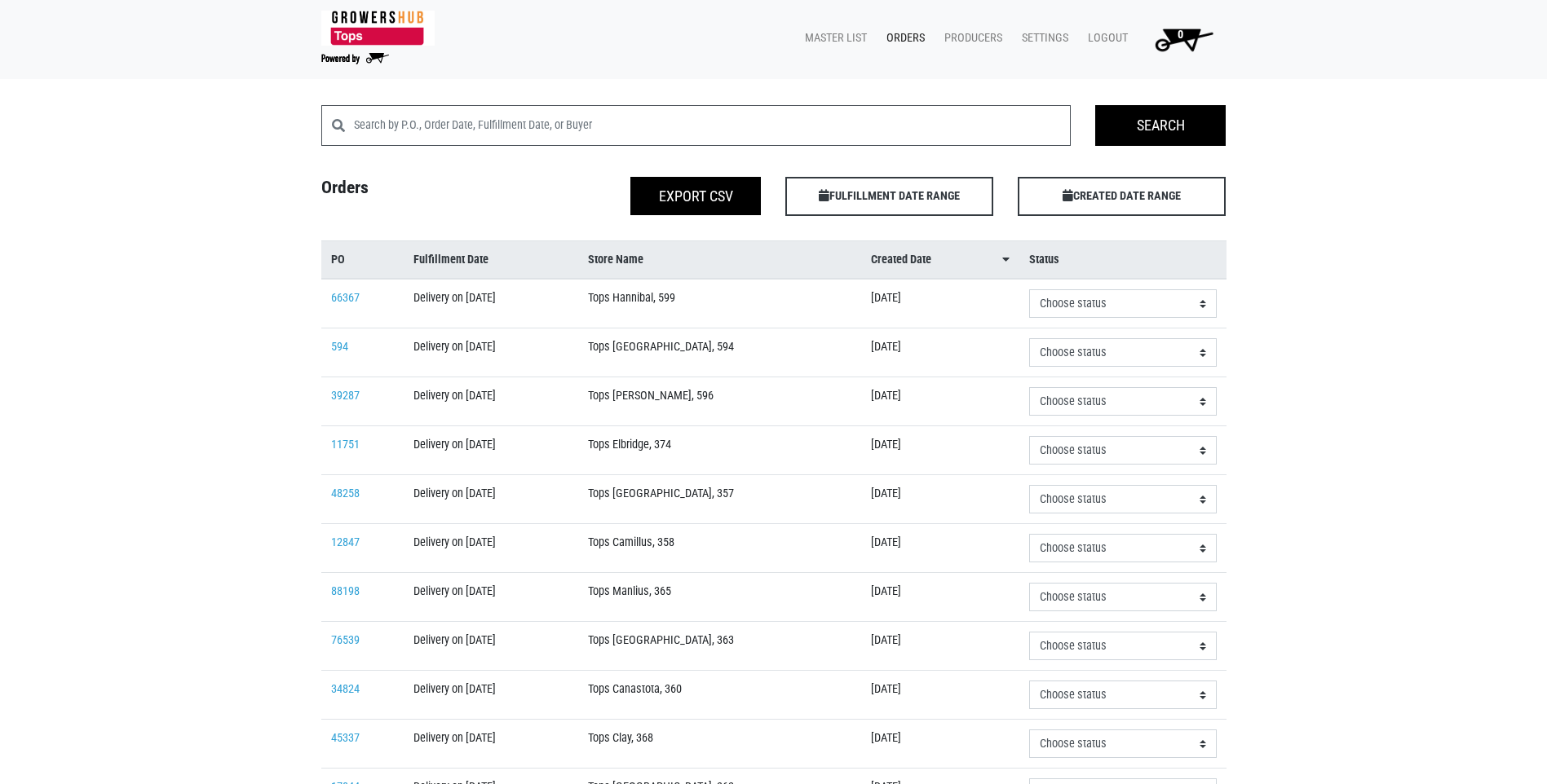
click at [330, 332] on td "594" at bounding box center [362, 353] width 82 height 49
click at [340, 347] on link "594" at bounding box center [340, 346] width 17 height 14
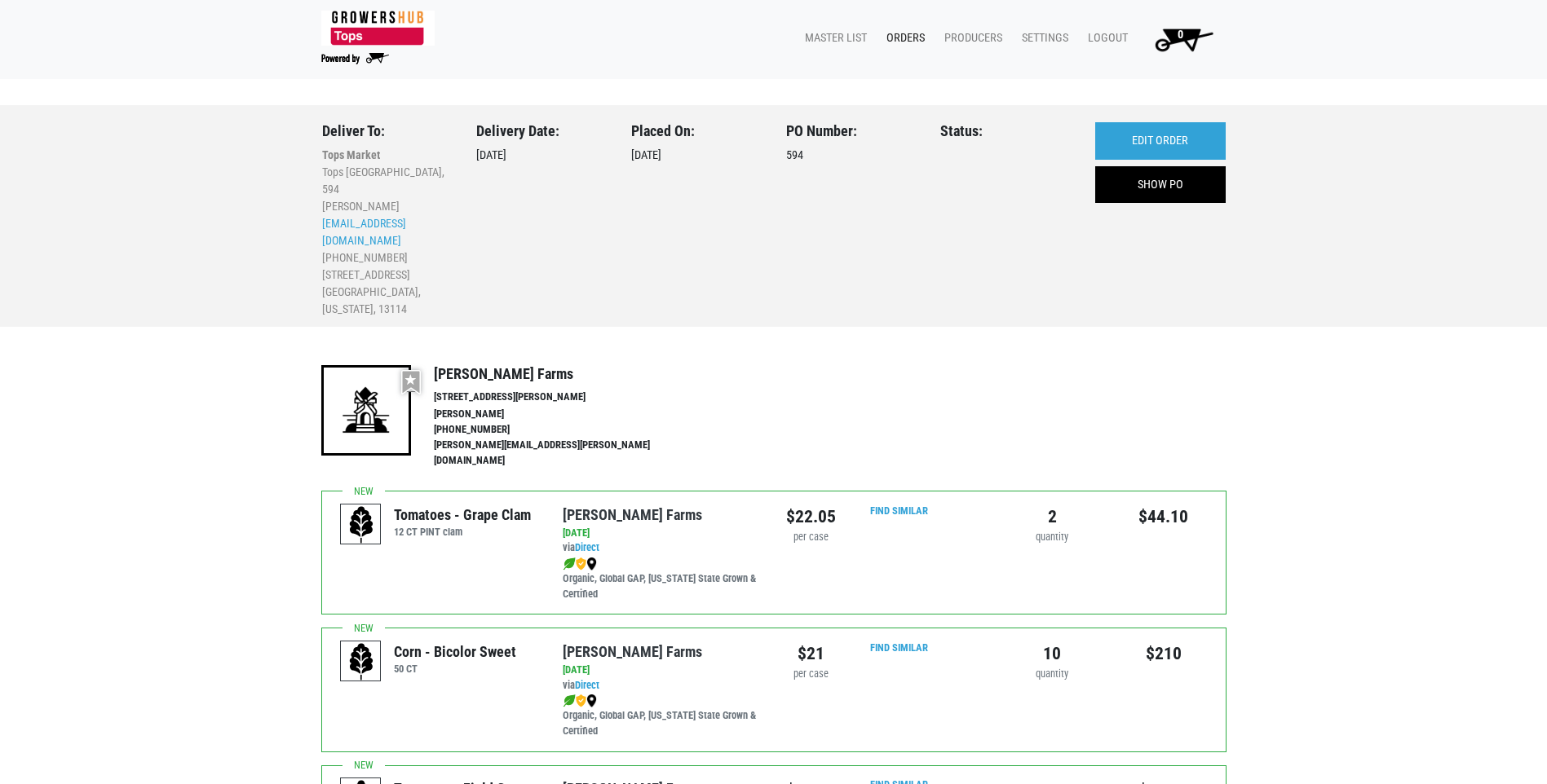
click at [910, 32] on link "Orders" at bounding box center [902, 37] width 58 height 31
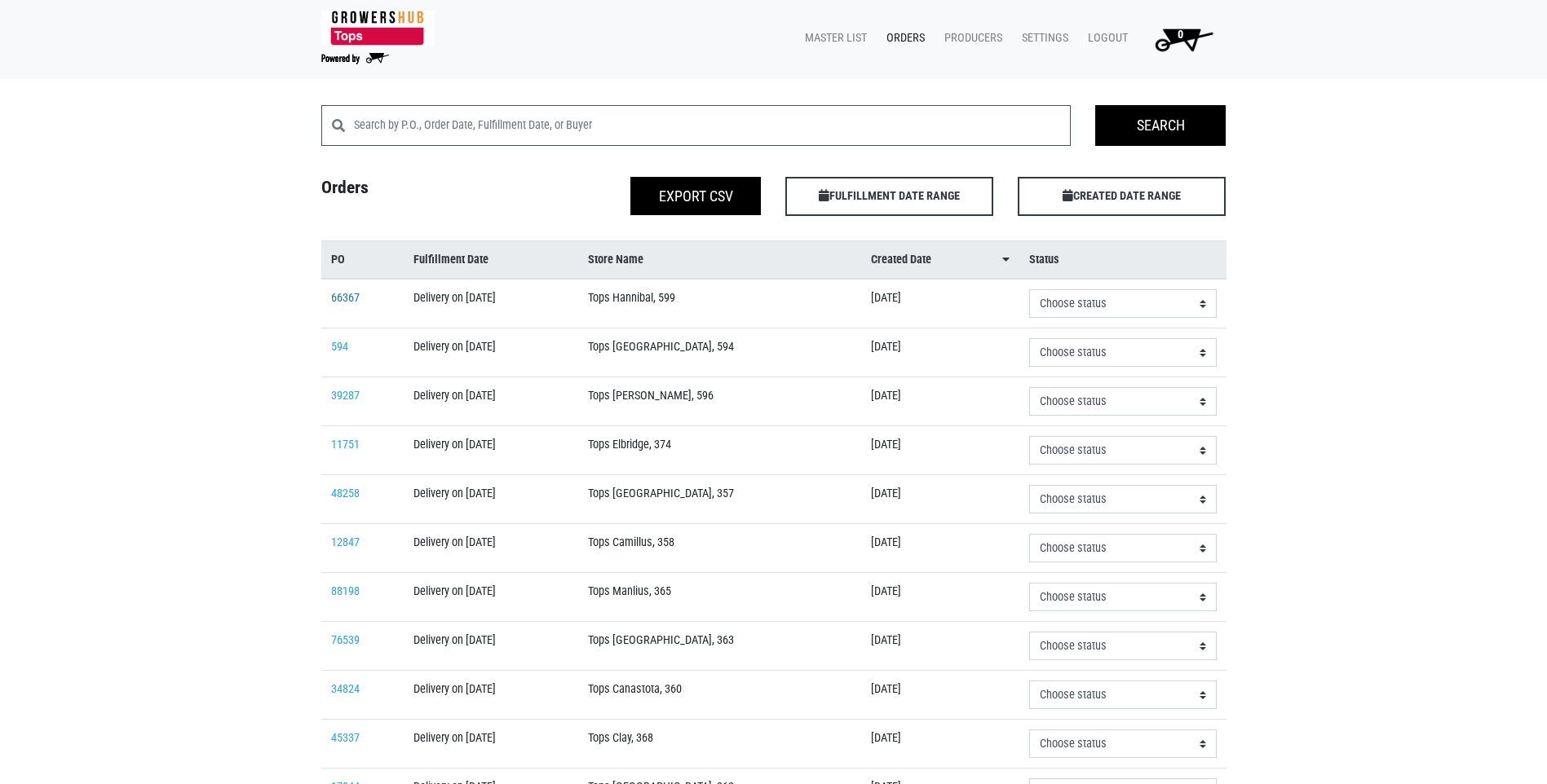
click at [344, 288] on td "66367" at bounding box center [362, 303] width 82 height 50
click at [348, 301] on link "66367" at bounding box center [345, 298] width 29 height 14
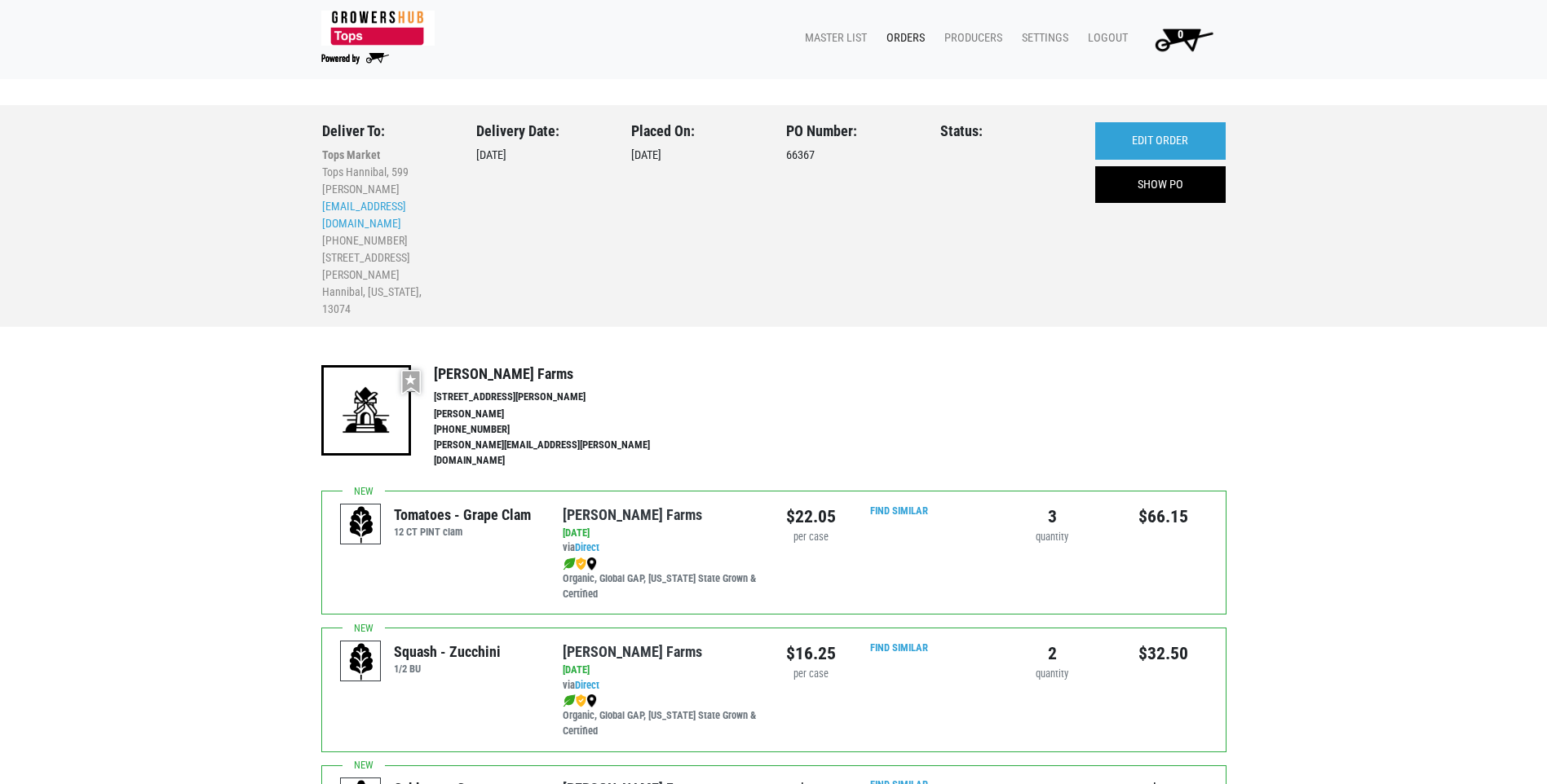
click at [905, 40] on link "Orders" at bounding box center [902, 37] width 58 height 31
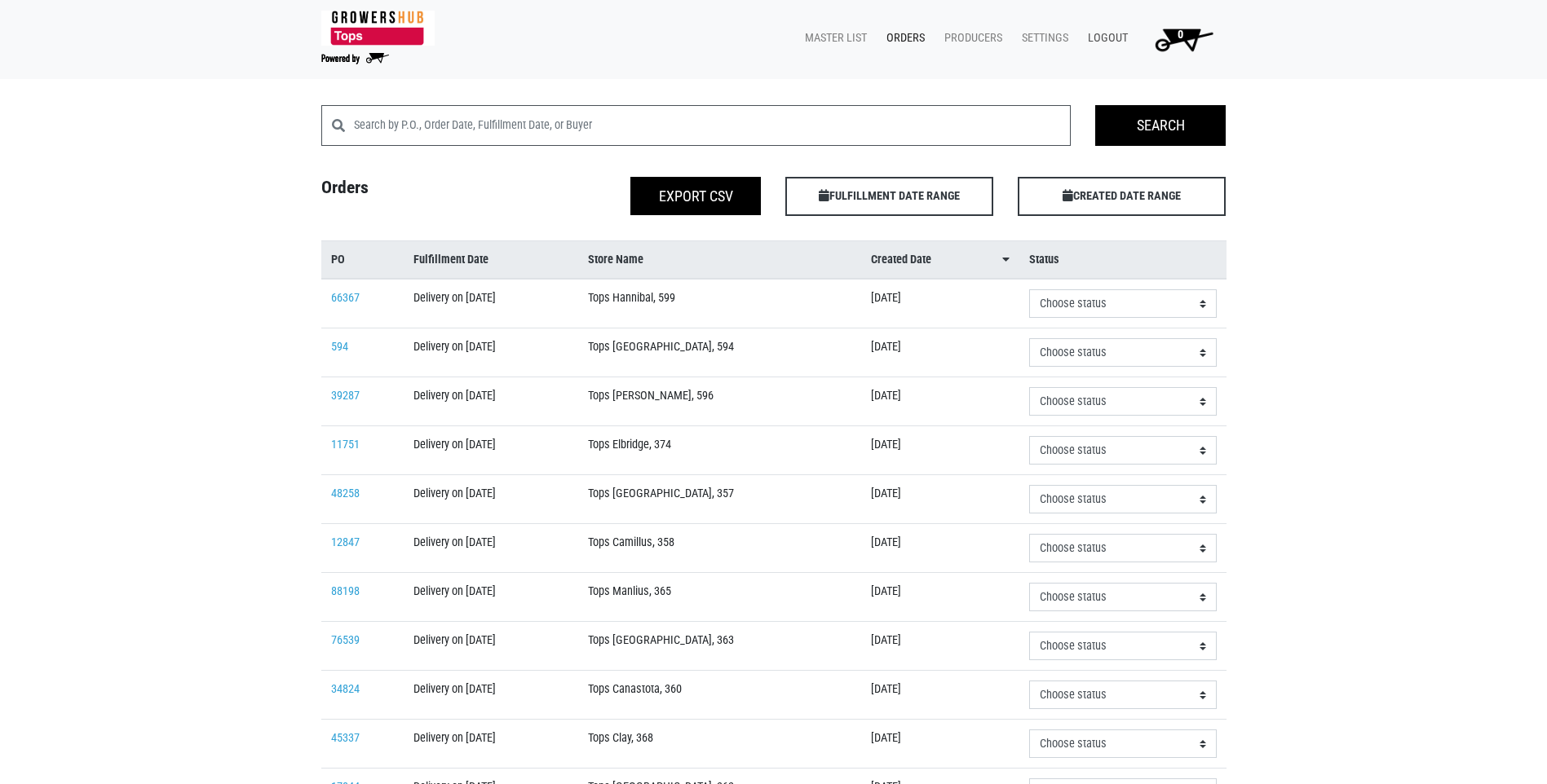
click at [1113, 29] on link "Logout" at bounding box center [1105, 37] width 60 height 31
